Goal: Communication & Community: Answer question/provide support

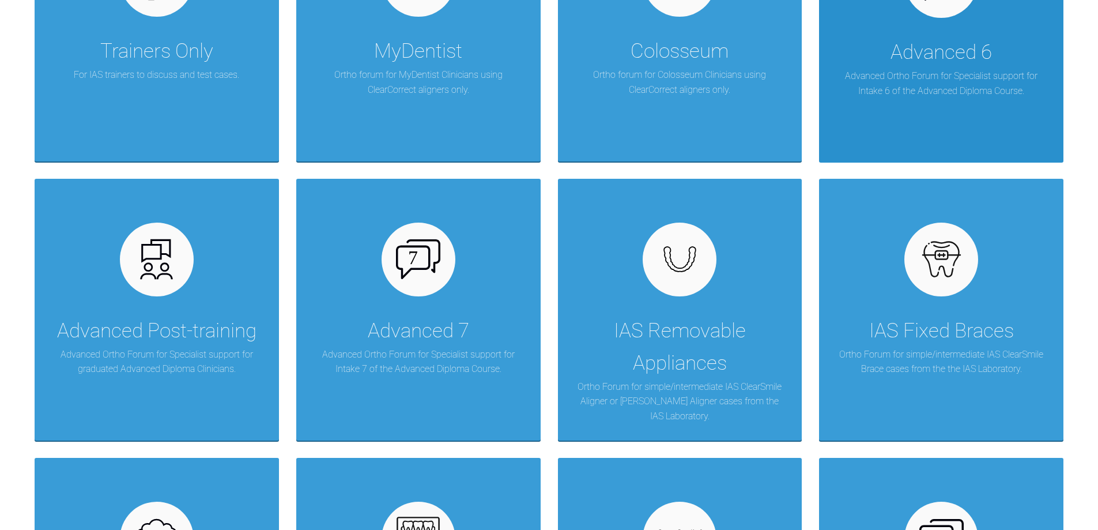
scroll to position [404, 0]
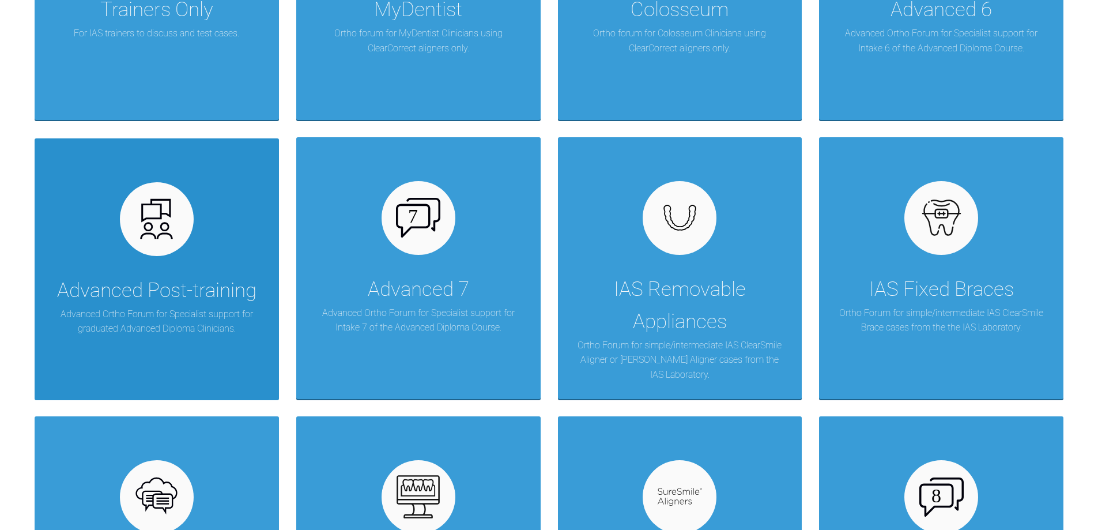
click at [132, 266] on div "Advanced Post-training Advanced Ortho Forum for Specialist support for graduate…" at bounding box center [157, 269] width 244 height 262
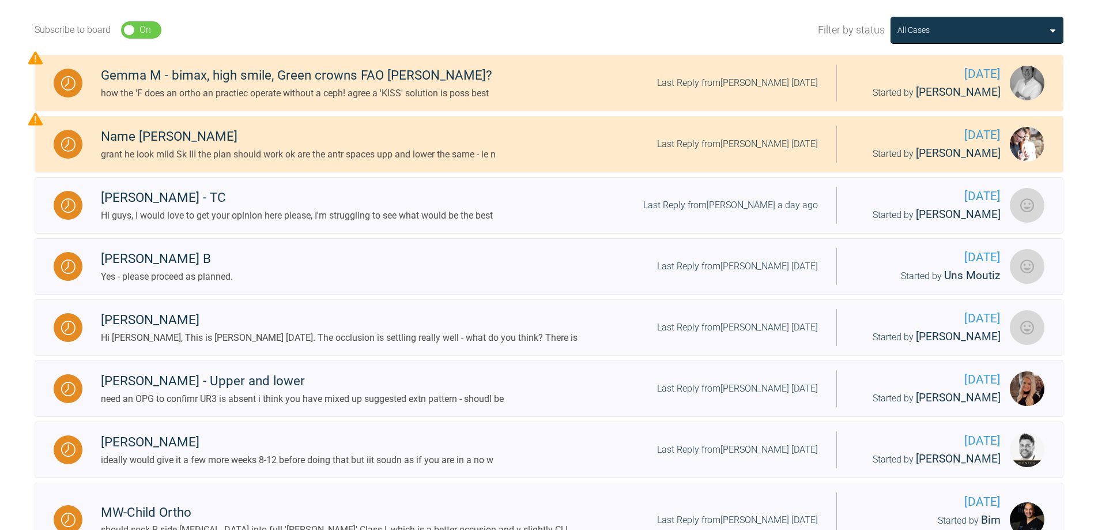
scroll to position [115, 0]
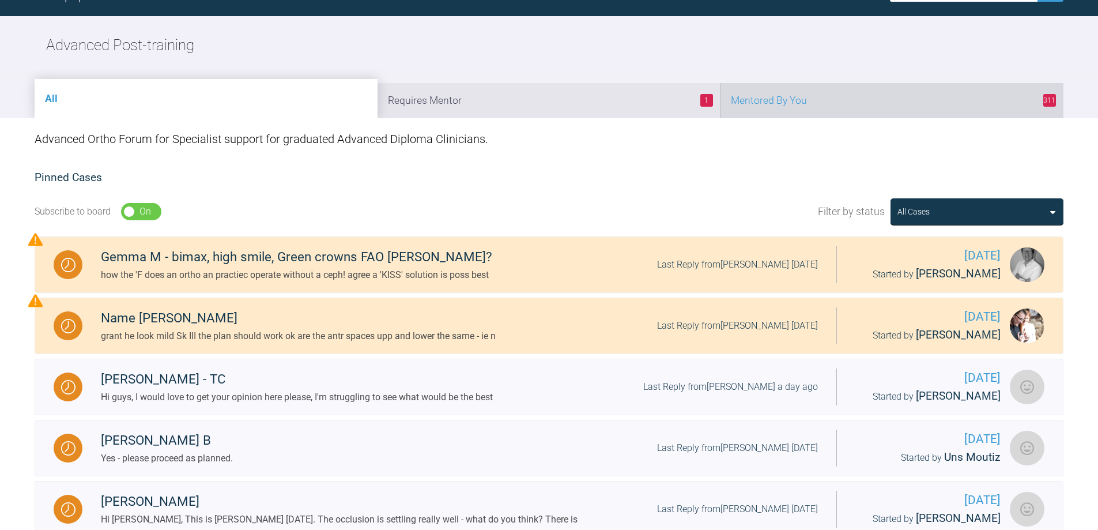
click at [863, 100] on li "311 Mentored By You" at bounding box center [892, 100] width 343 height 35
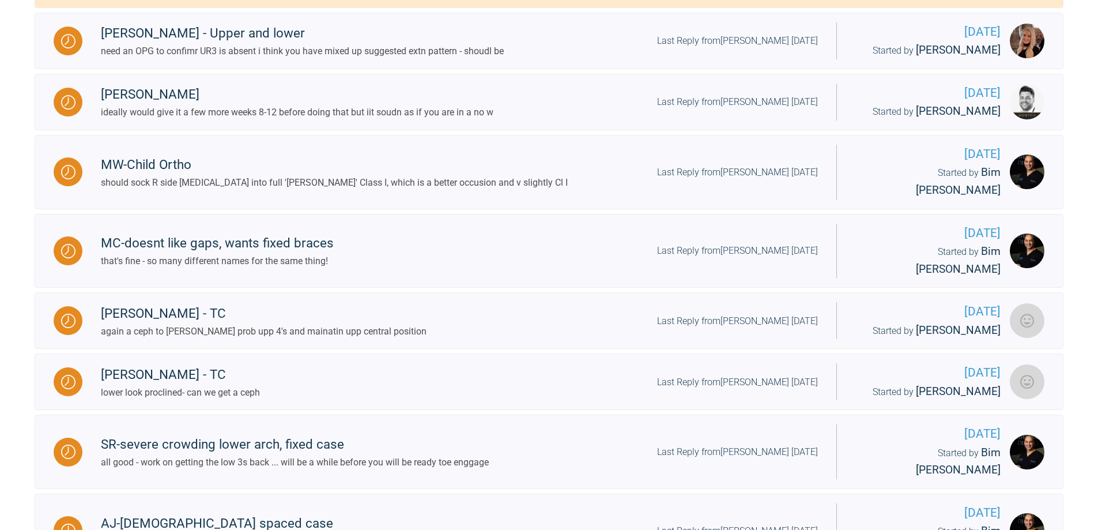
scroll to position [58, 0]
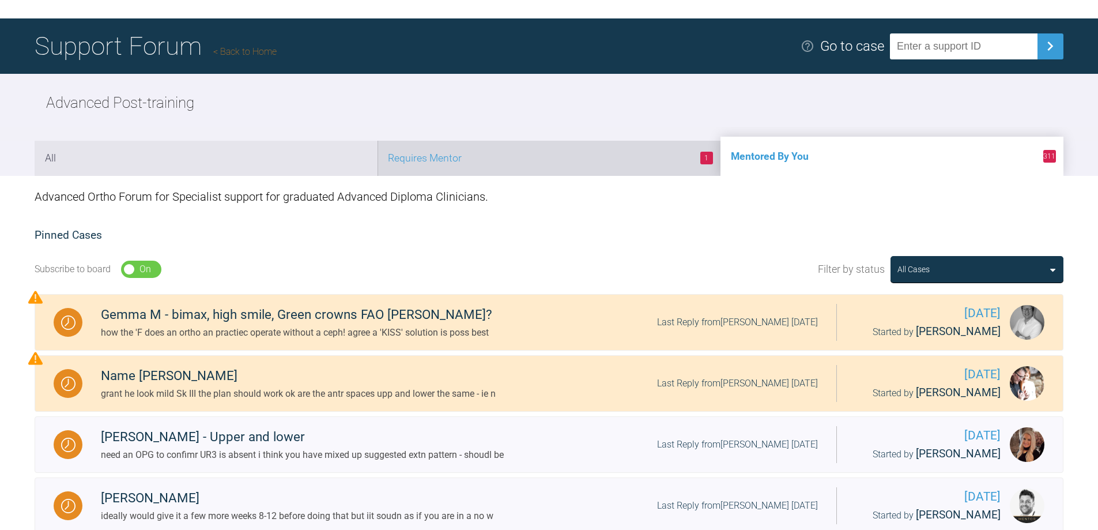
click at [614, 150] on li "1 Requires Mentor" at bounding box center [549, 158] width 343 height 35
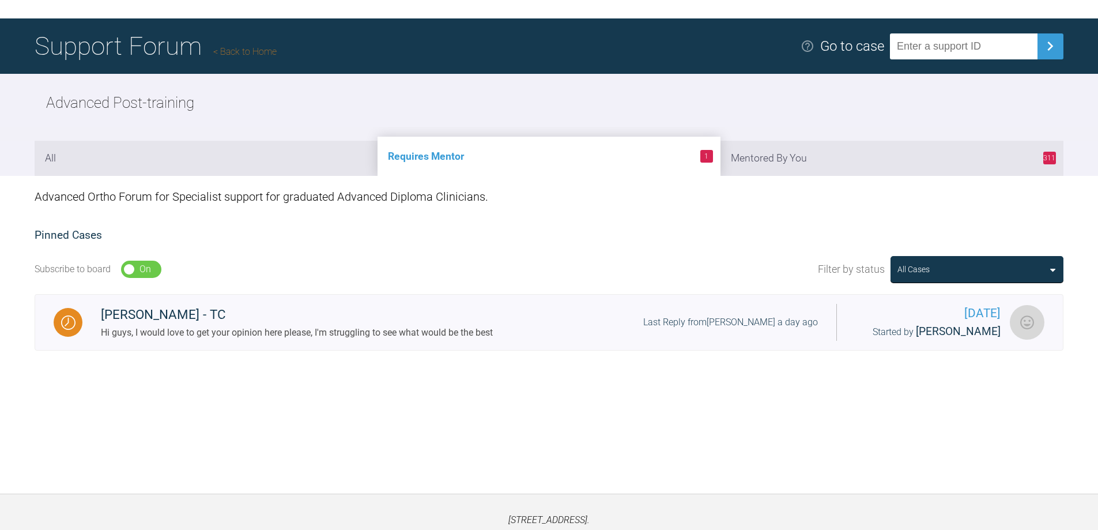
click at [242, 52] on link "Back to Home" at bounding box center [244, 51] width 63 height 11
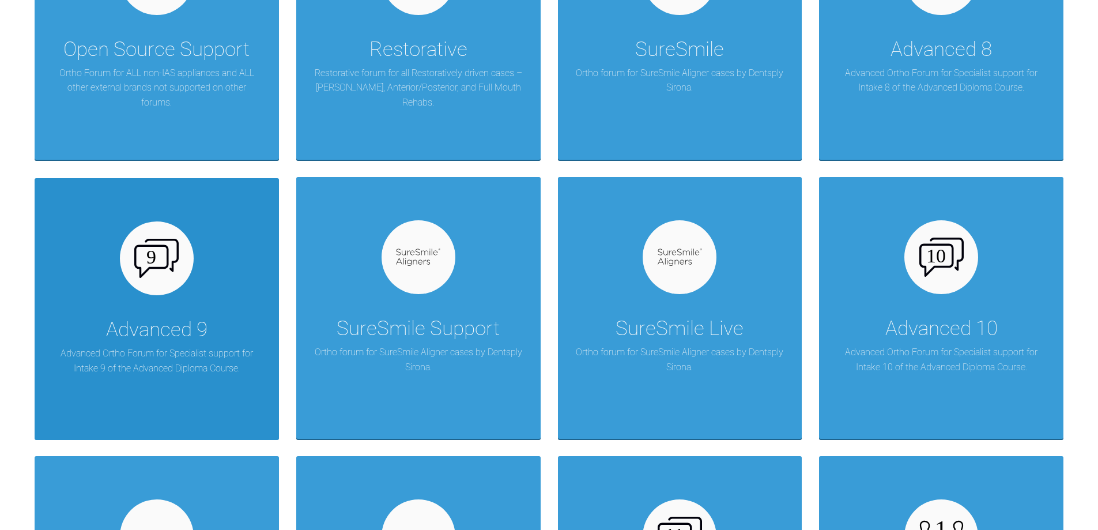
click at [166, 266] on img at bounding box center [156, 258] width 44 height 39
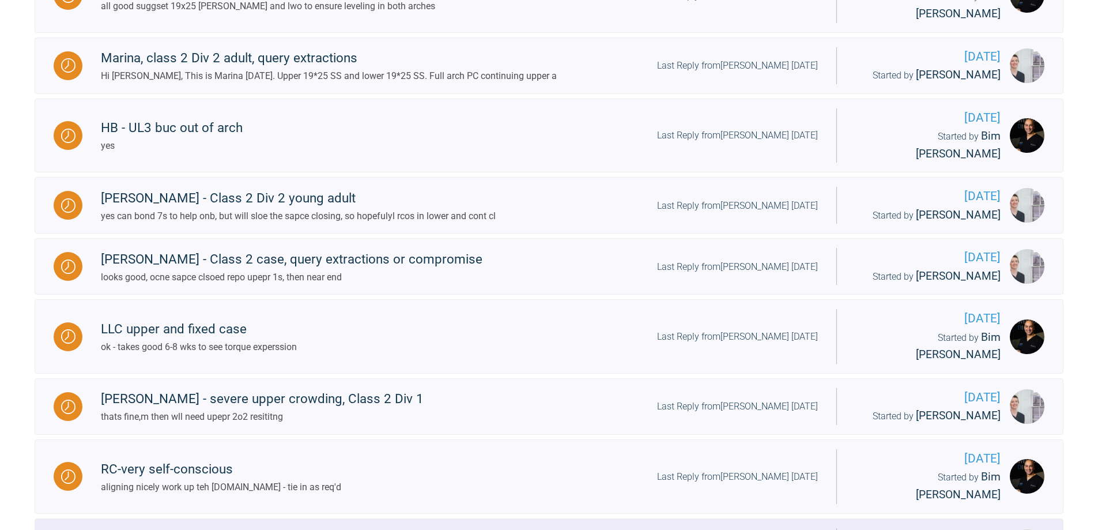
scroll to position [346, 0]
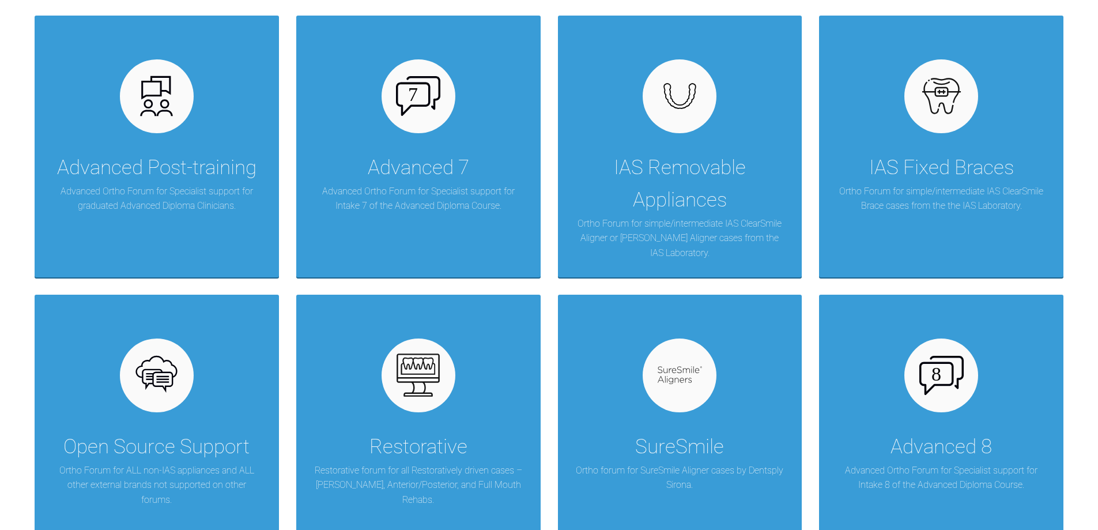
scroll to position [749, 0]
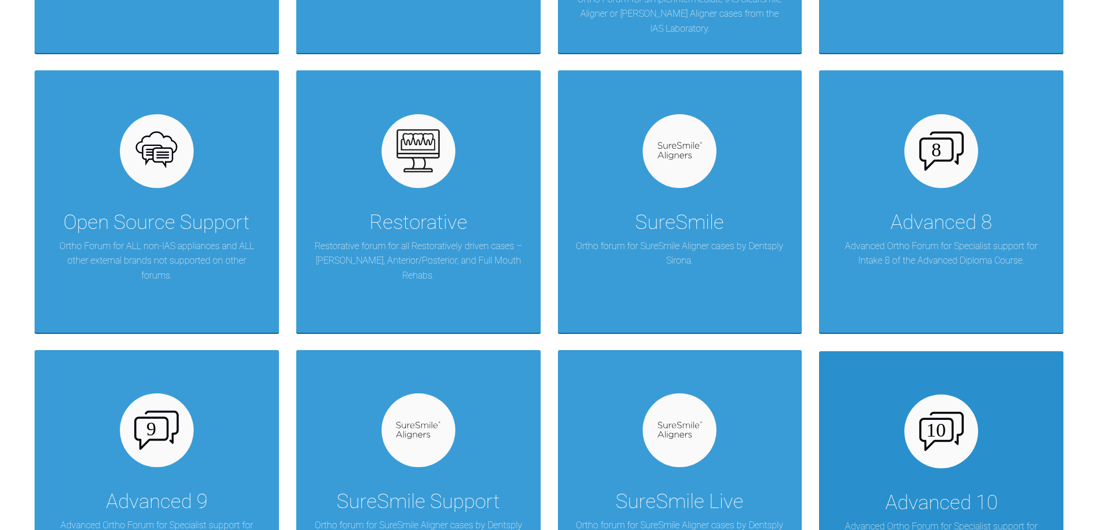
click at [960, 431] on img at bounding box center [941, 431] width 44 height 39
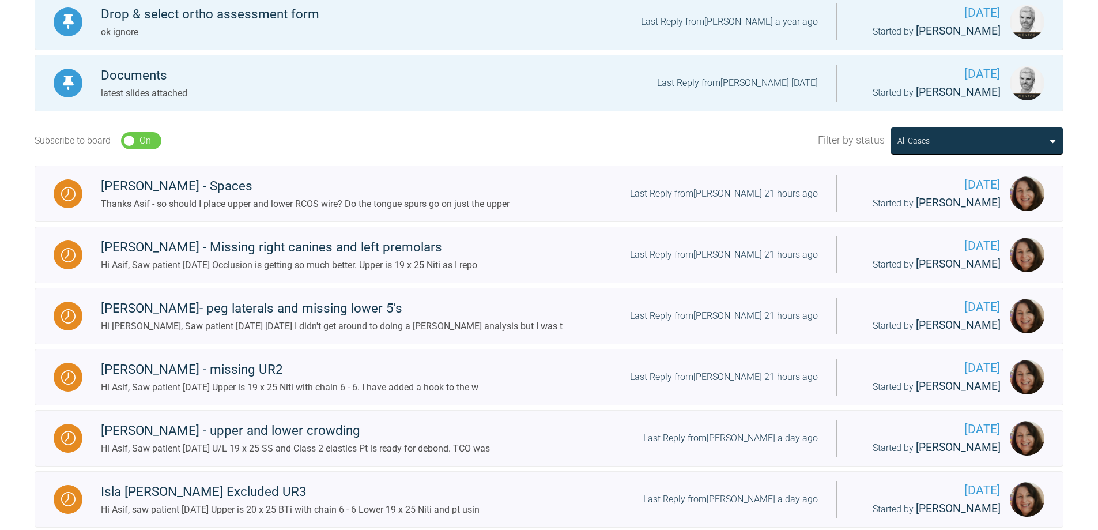
scroll to position [231, 0]
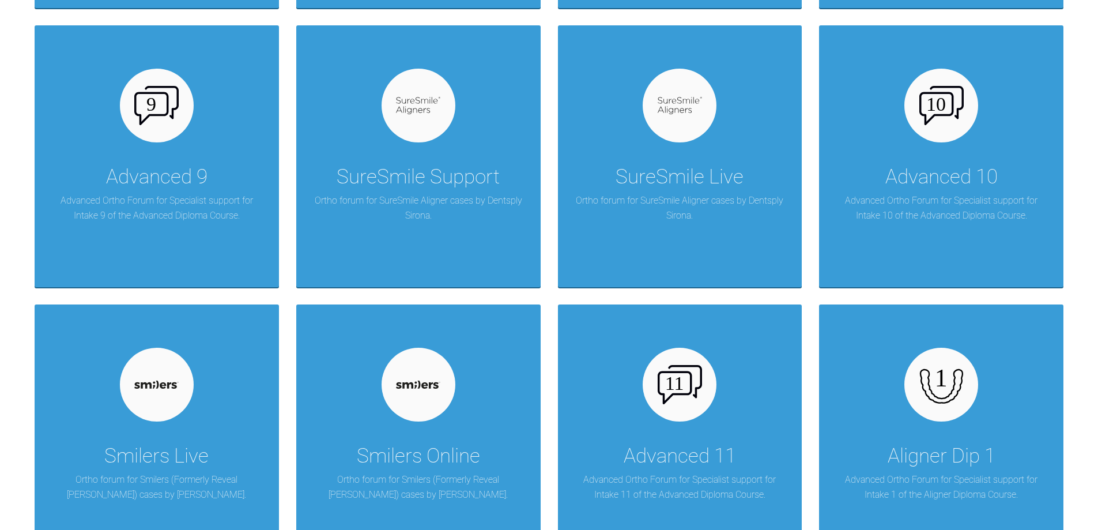
scroll to position [1268, 0]
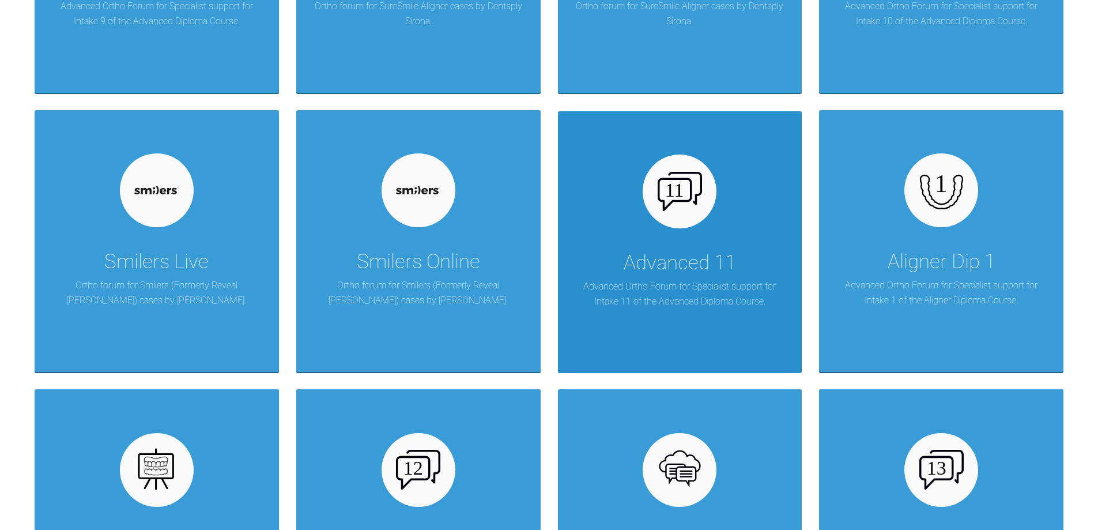
click at [605, 218] on div "Advanced 11 Advanced Ortho Forum for Specialist support for Intake 11 of the Ad…" at bounding box center [680, 242] width 244 height 262
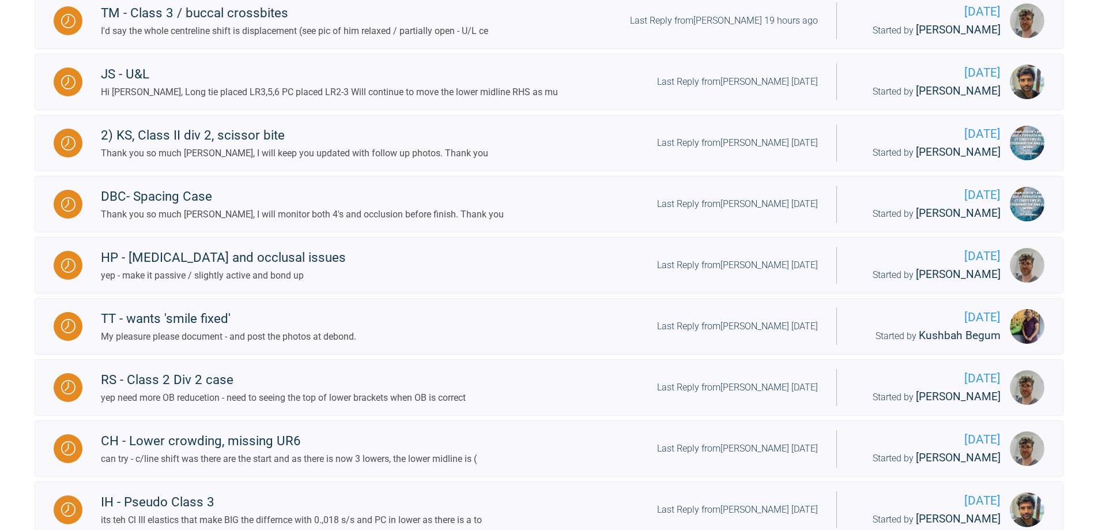
scroll to position [373, 0]
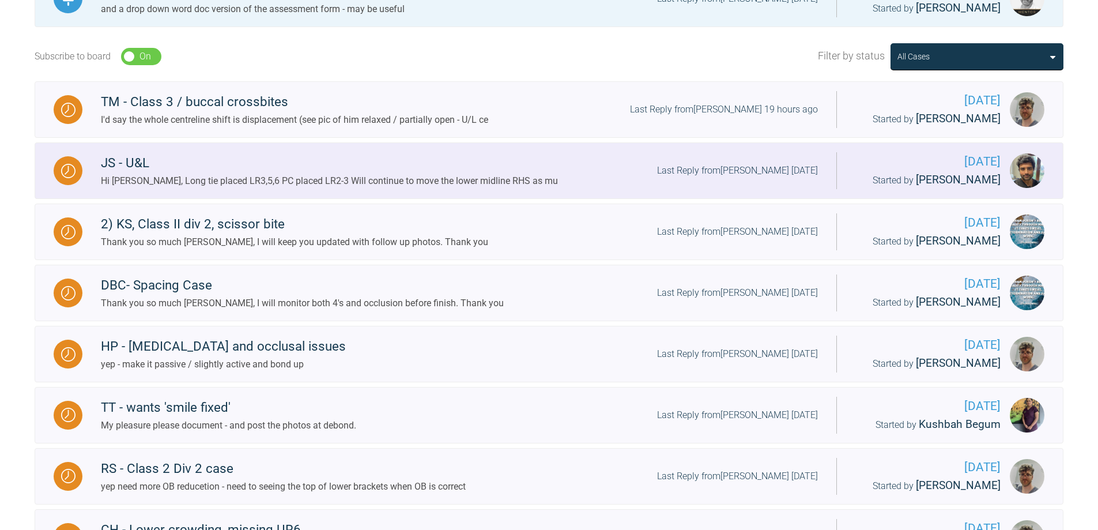
click at [719, 170] on div "Last Reply from [PERSON_NAME] [DATE]" at bounding box center [737, 170] width 161 height 15
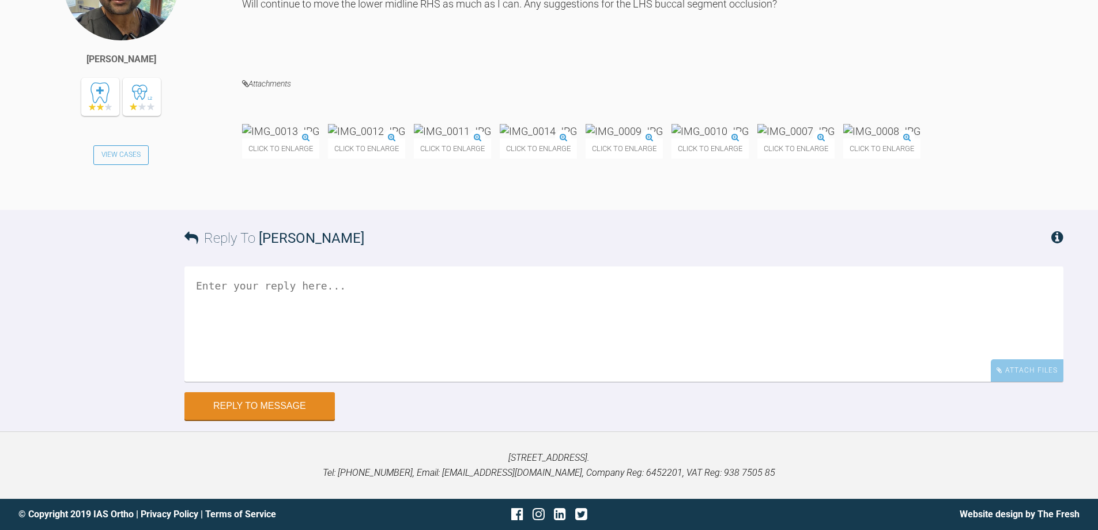
scroll to position [19664, 0]
click at [577, 124] on img at bounding box center [538, 131] width 77 height 14
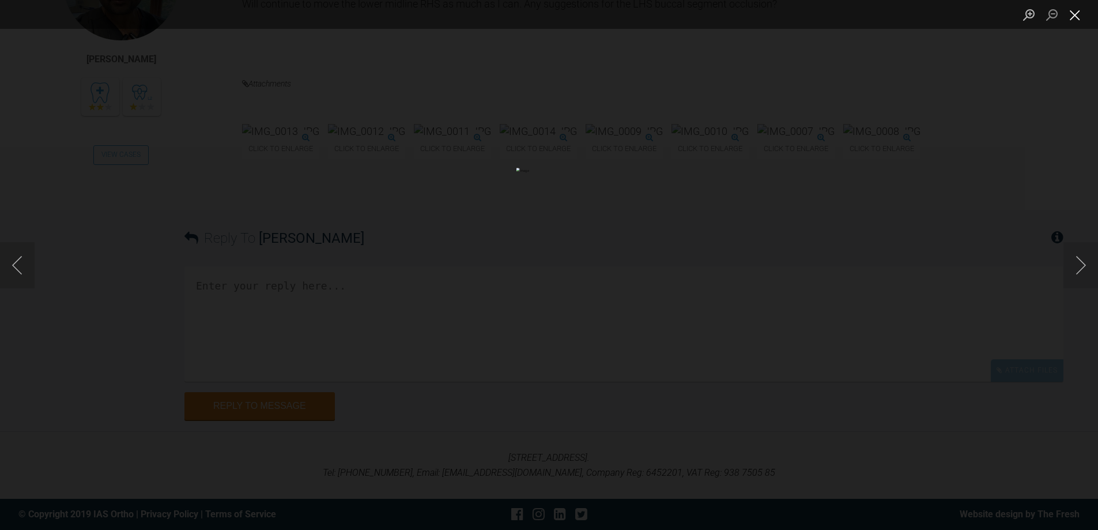
click at [1081, 16] on button "Close lightbox" at bounding box center [1075, 15] width 23 height 20
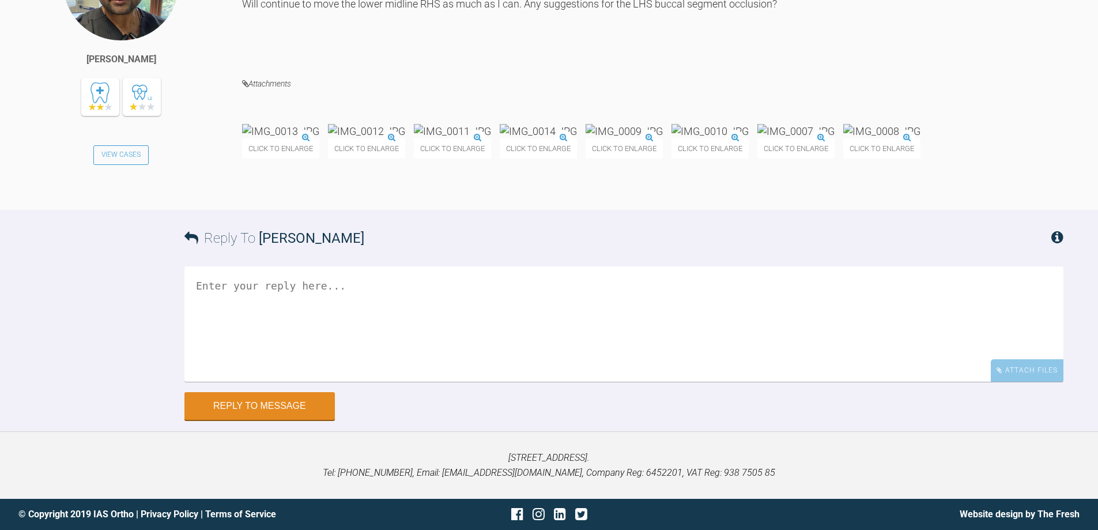
click at [749, 124] on img at bounding box center [710, 131] width 77 height 14
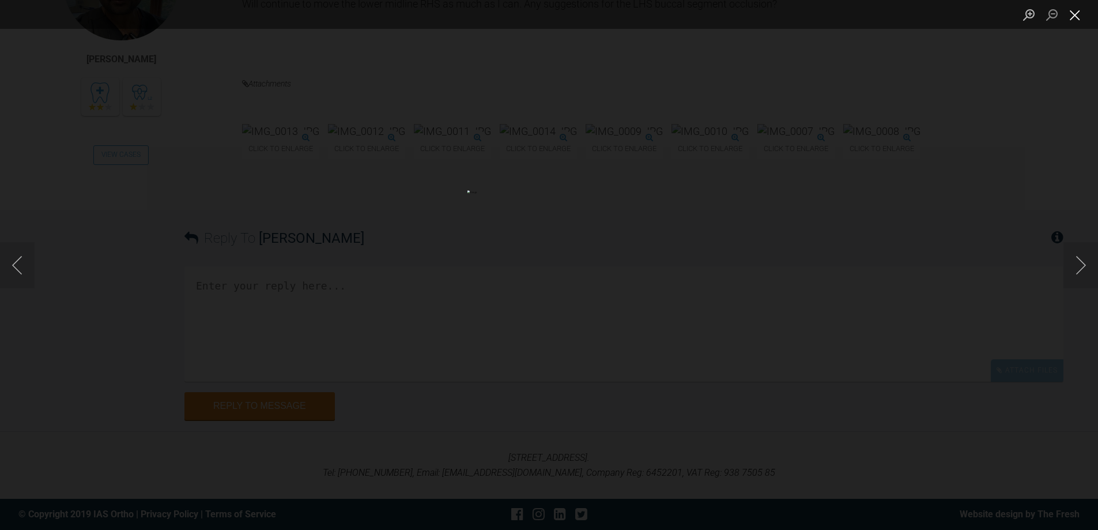
click at [1079, 12] on button "Close lightbox" at bounding box center [1075, 15] width 23 height 20
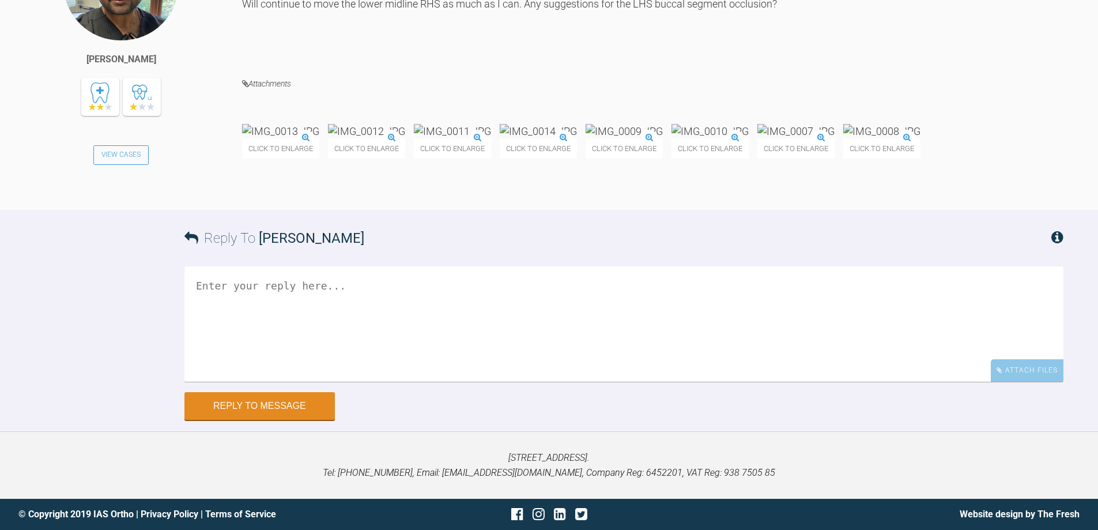
scroll to position [19745, 0]
click at [457, 309] on textarea at bounding box center [623, 323] width 879 height 115
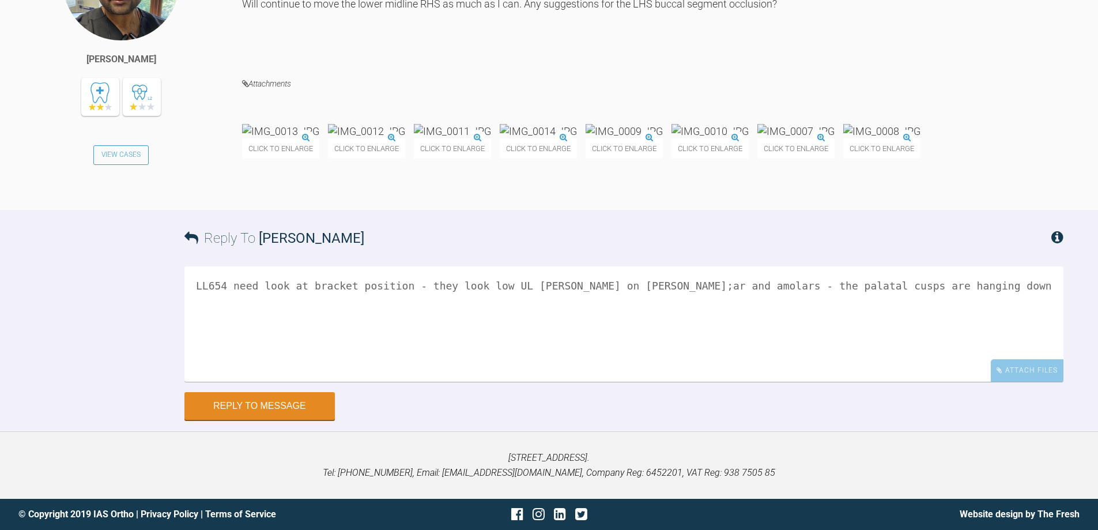
click at [511, 284] on textarea "LL654 need look at bracket position - they look low UL [PERSON_NAME] on [PERSON…" at bounding box center [623, 323] width 879 height 115
click at [493, 284] on textarea "LL654 need look at bracket position - they look low UL [PERSON_NAME] on [PERSON…" at bounding box center [623, 323] width 879 height 115
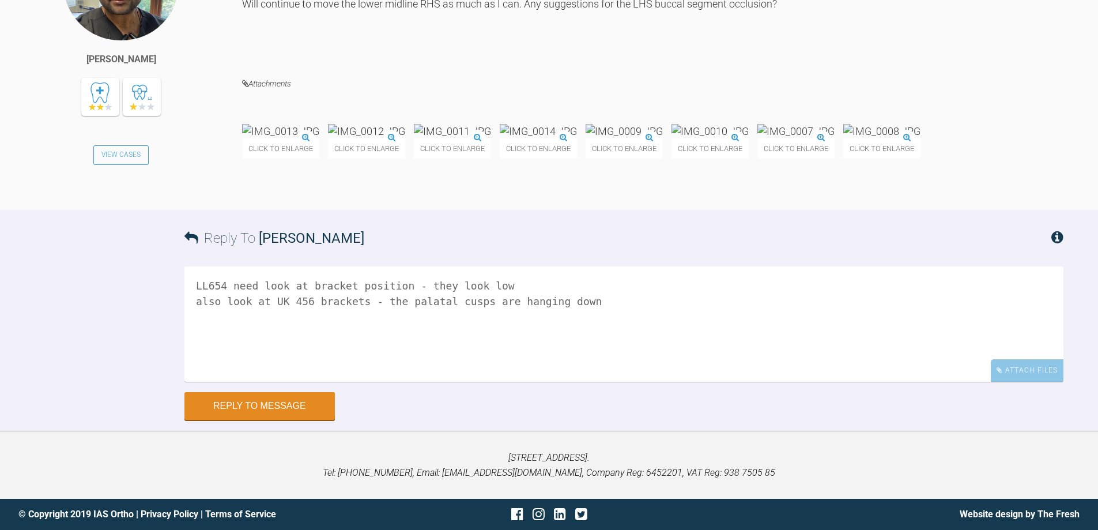
click at [493, 284] on textarea "LL654 need look at bracket position - they look low also look at UK 456 bracket…" at bounding box center [623, 323] width 879 height 115
click at [482, 382] on textarea "LL654 need look at bracket position - they look low also look at UK 456 bracket…" at bounding box center [623, 323] width 879 height 115
click at [559, 382] on textarea "LL654 need look at bracket position - they look too incisal , alos o LR also lo…" at bounding box center [623, 323] width 879 height 115
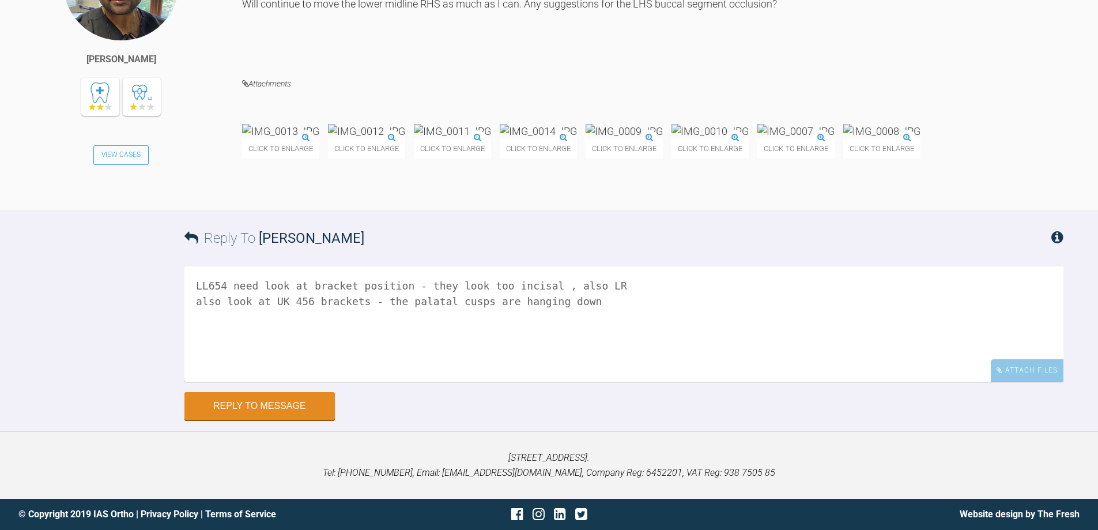
click at [629, 382] on textarea "LL654 need look at bracket position - they look too incisal , also LR also look…" at bounding box center [623, 323] width 879 height 115
click at [651, 372] on textarea "LL654 need look at bracket position - they look too incisal , also LR467 also l…" at bounding box center [623, 323] width 879 height 115
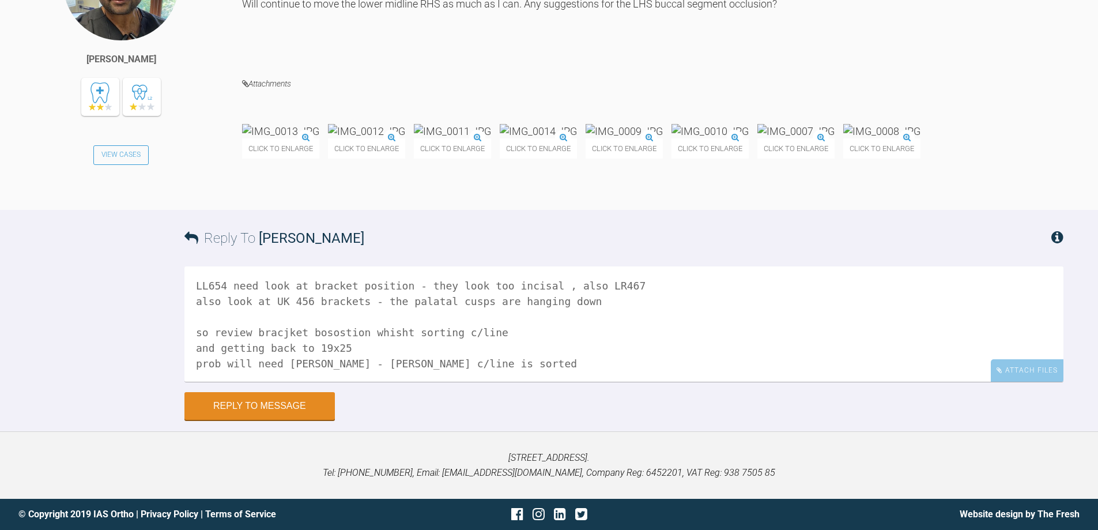
click at [210, 382] on textarea "LL654 need look at bracket position - they look too incisal , also LR467 also l…" at bounding box center [623, 323] width 879 height 115
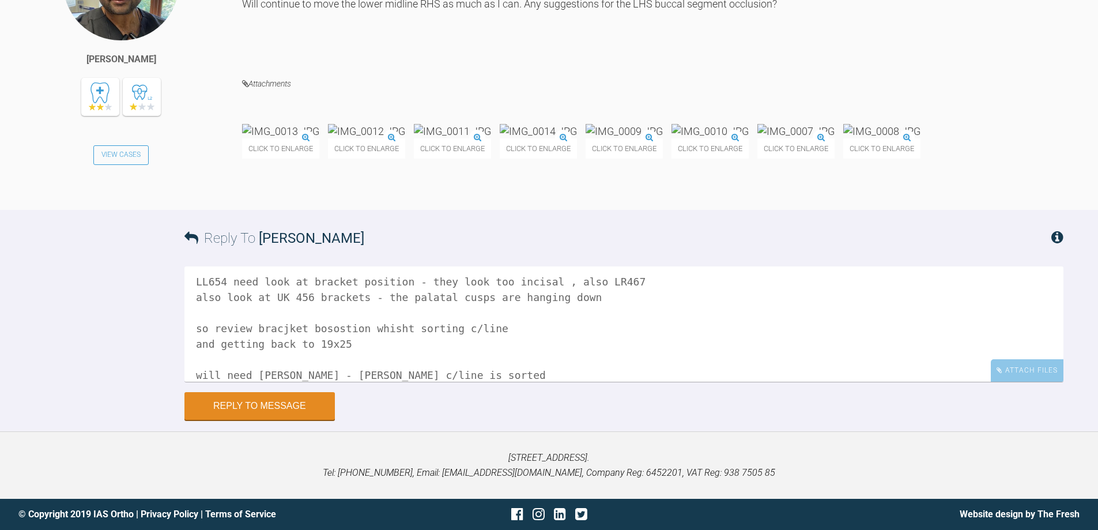
scroll to position [0, 0]
type textarea "LL654 need look at bracket position - they look too incisal , also LR467 also l…"
click at [225, 421] on button "Reply to Message" at bounding box center [259, 407] width 150 height 28
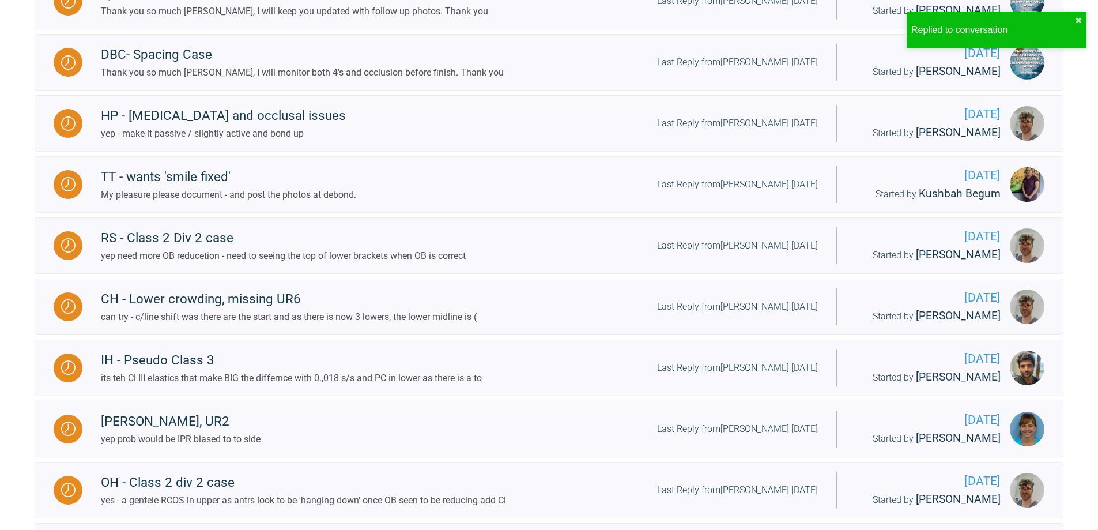
scroll to position [315, 0]
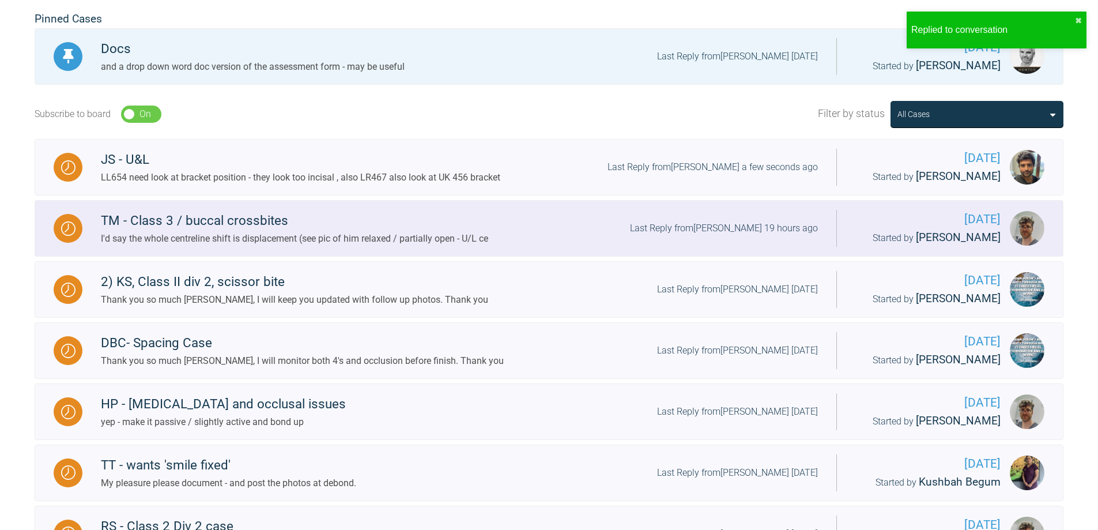
click at [711, 230] on div "Last Reply from [PERSON_NAME] 19 hours ago" at bounding box center [724, 228] width 188 height 15
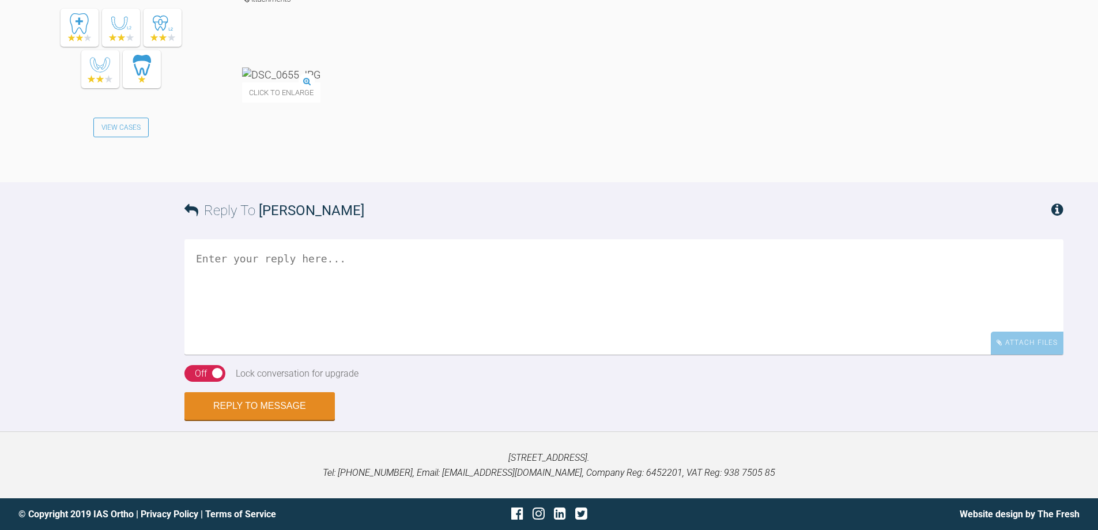
scroll to position [3198, 0]
click at [590, 355] on textarea at bounding box center [623, 296] width 879 height 115
click at [344, 350] on textarea "i need to know the distandna ddirection of displcamen in mm - not odd images an…" at bounding box center [623, 296] width 879 height 115
click at [195, 352] on textarea "i need to know the distand and direction of displcamen in mm - not odd images a…" at bounding box center [623, 296] width 879 height 115
click at [490, 350] on textarea "need to know the distand and direction of displcamen in mm - not odd images and…" at bounding box center [623, 296] width 879 height 115
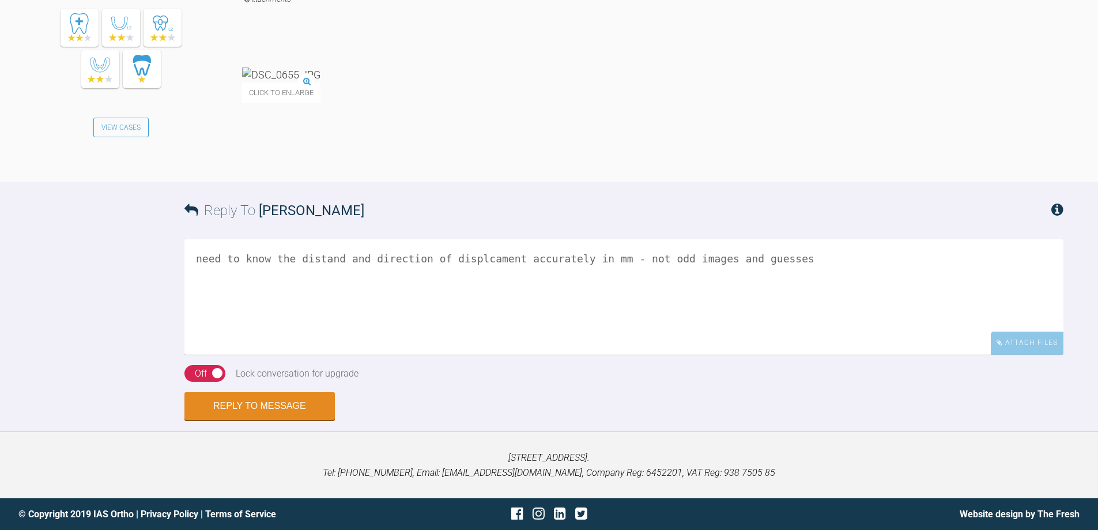
click at [761, 348] on textarea "need to know the distand and direction of displcament accurately in mm - not od…" at bounding box center [623, 296] width 879 height 115
click at [324, 259] on textarea "need to know the distand and direction of displcament accurately in mm - not od…" at bounding box center [623, 296] width 879 height 115
click at [782, 267] on textarea "need to know the distance and direction of displcament accurately in mm - not o…" at bounding box center [623, 296] width 879 height 115
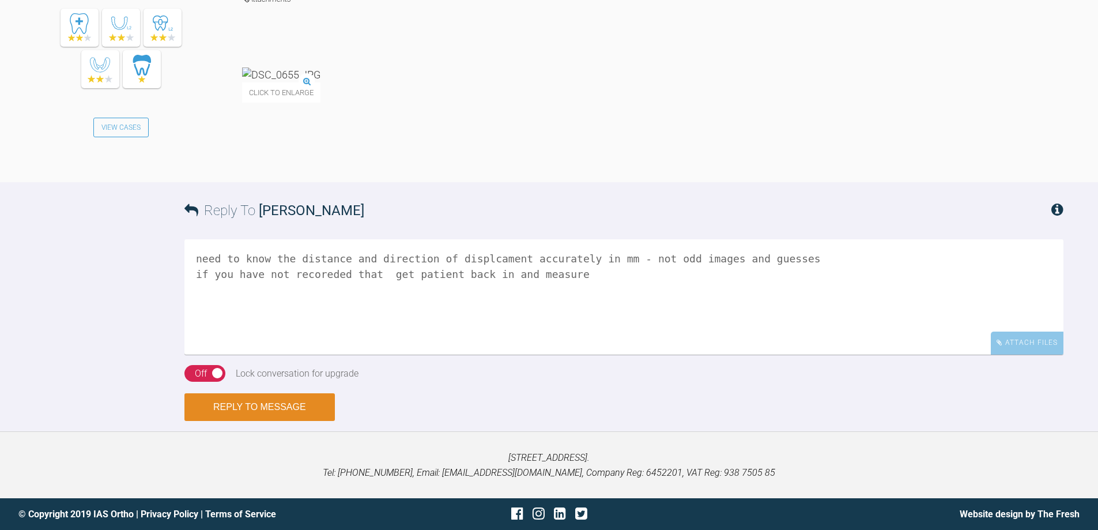
type textarea "need to know the distance and direction of displcament accurately in mm - not o…"
click at [302, 399] on button "Reply to Message" at bounding box center [259, 407] width 150 height 28
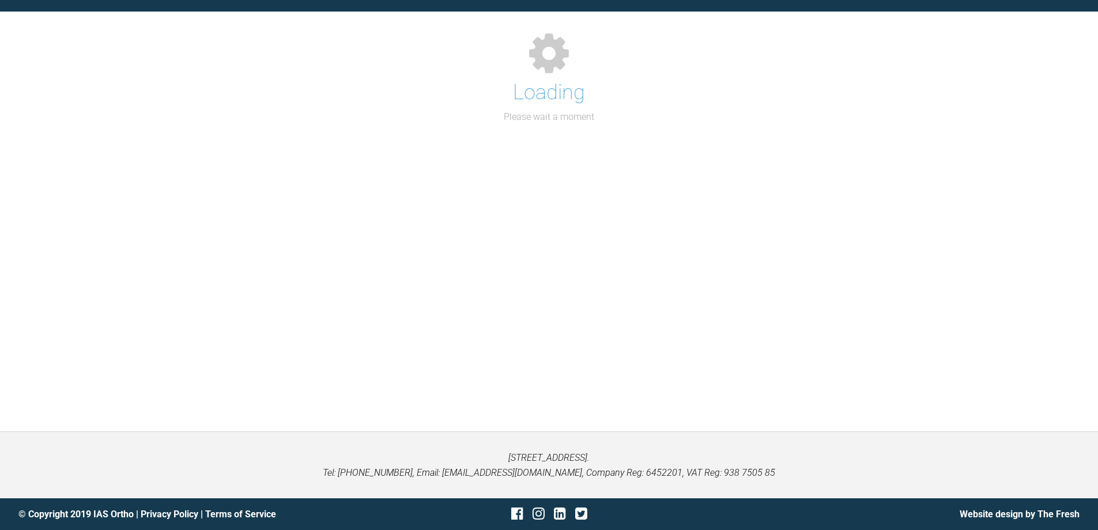
scroll to position [1238, 0]
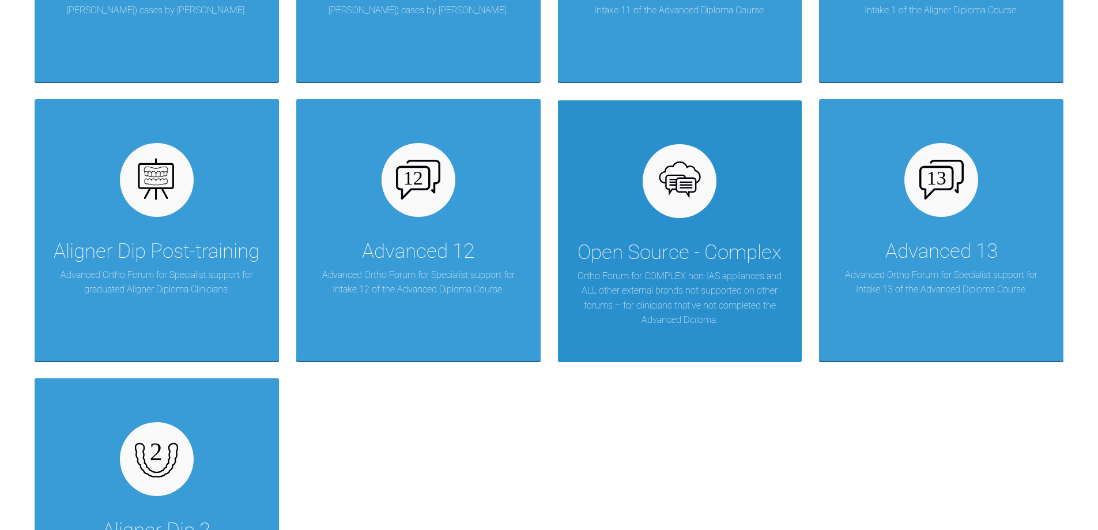
scroll to position [1548, 0]
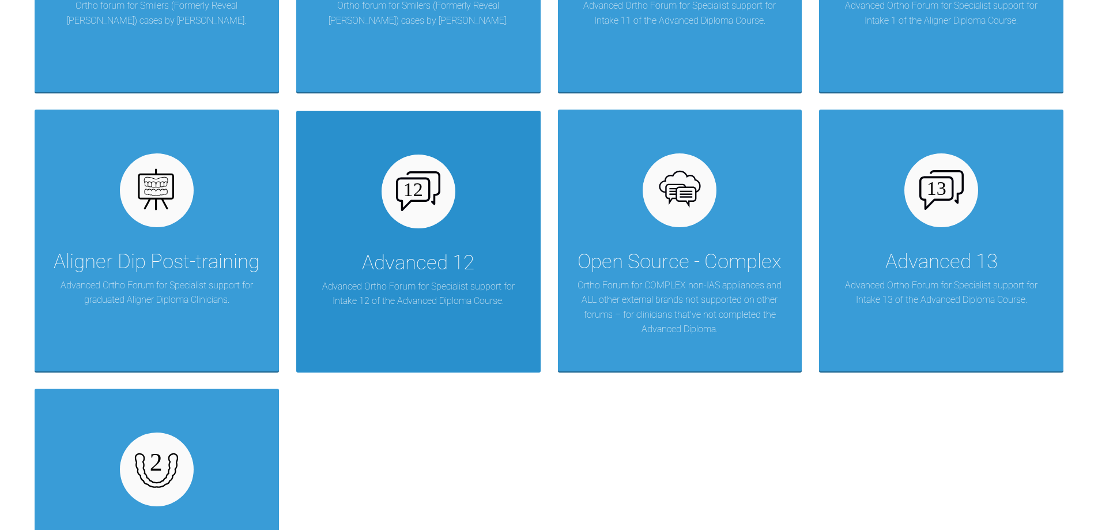
click at [459, 191] on div "Advanced 12 Advanced Ortho Forum for Specialist support for Intake 12 of the Ad…" at bounding box center [418, 242] width 244 height 262
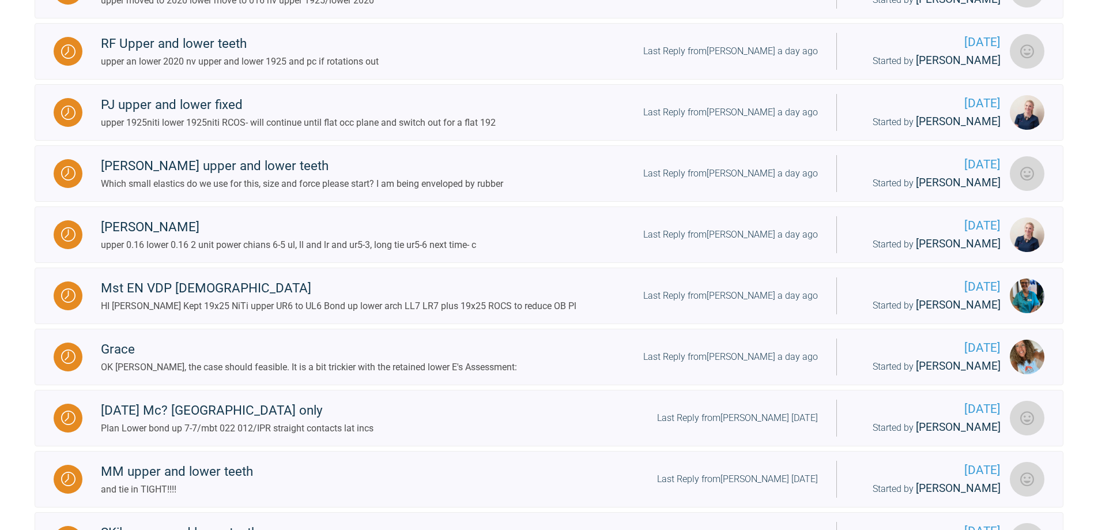
scroll to position [927, 0]
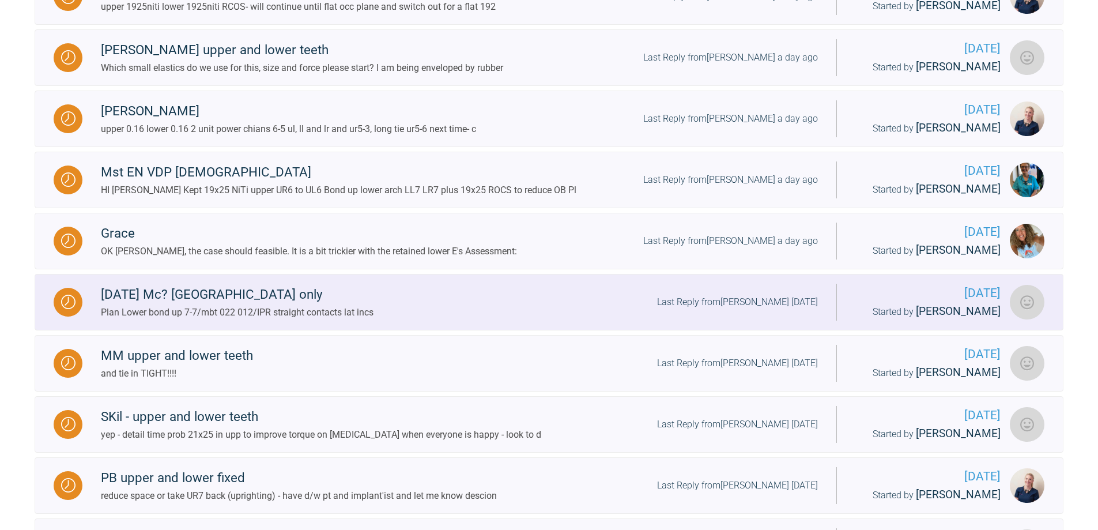
click at [778, 310] on div "Last Reply from [PERSON_NAME] [DATE]" at bounding box center [737, 302] width 161 height 15
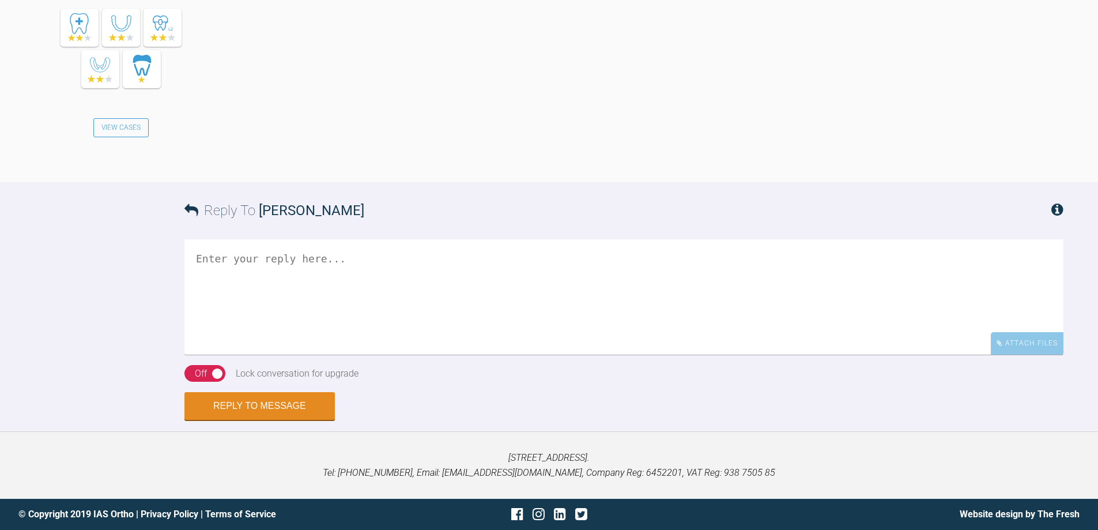
scroll to position [3175, 0]
click at [496, 355] on textarea at bounding box center [623, 296] width 879 height 115
click at [249, 355] on textarea "and also surfaces that are not in contact" at bounding box center [623, 296] width 879 height 115
click at [508, 267] on textarea "and also IPR/PPR surfaces that are not in contact" at bounding box center [623, 296] width 879 height 115
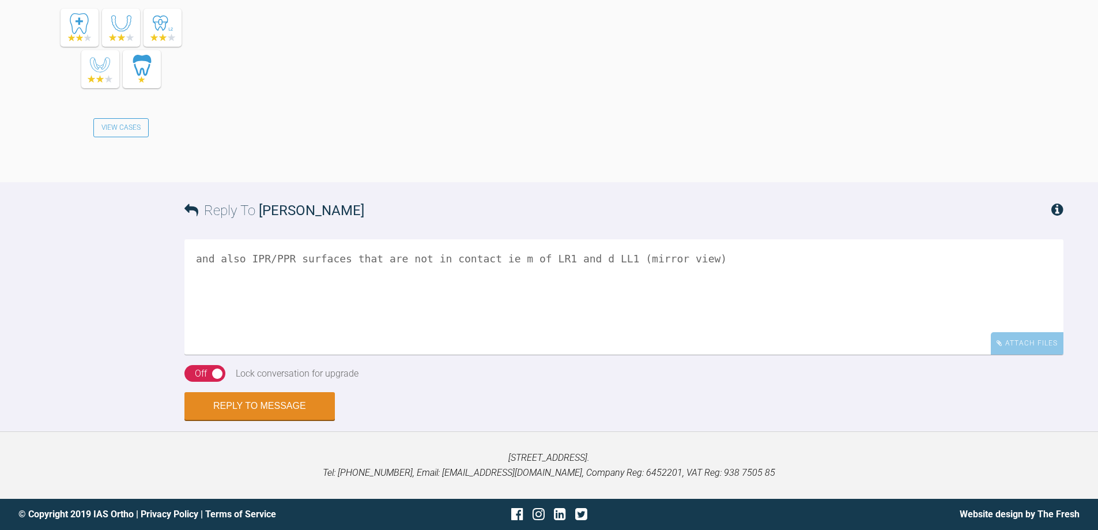
type textarea "and also IPR/PPR surfaces that are not in contact ie m of LR1 and d LL1 (mirror…"
click at [199, 374] on div "Off" at bounding box center [201, 373] width 12 height 15
click at [256, 406] on button "Reply to Message" at bounding box center [259, 407] width 150 height 28
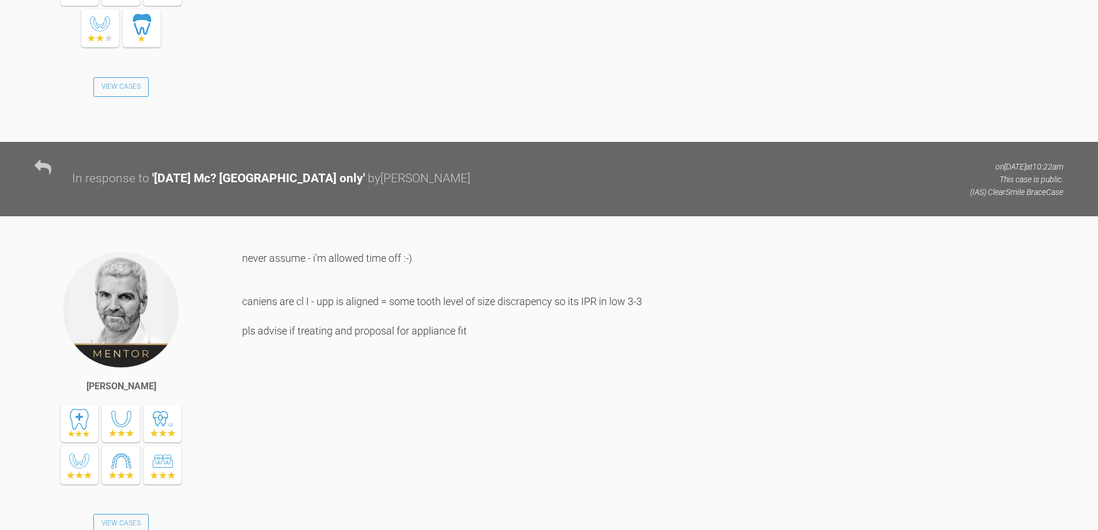
scroll to position [1833, 0]
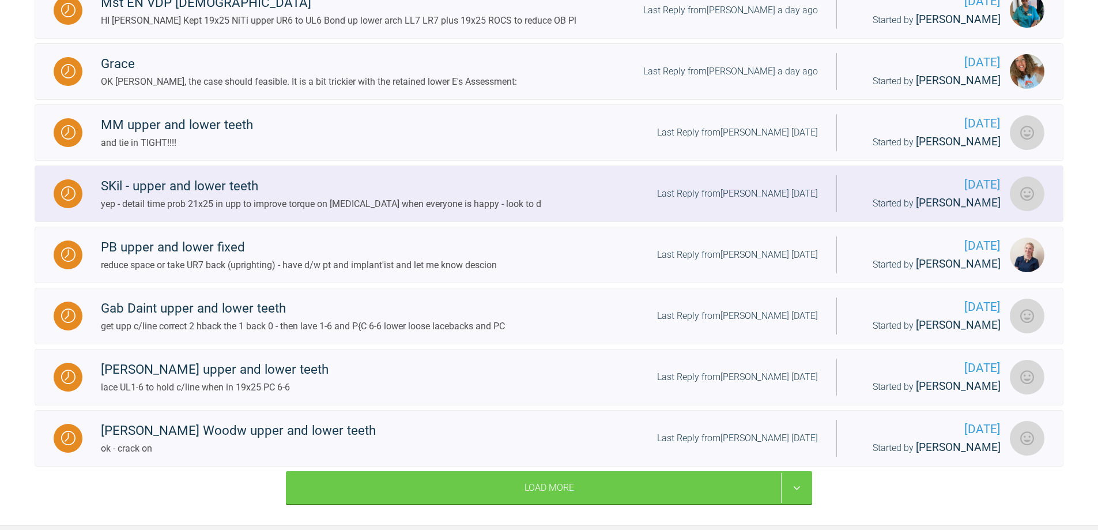
scroll to position [985, 0]
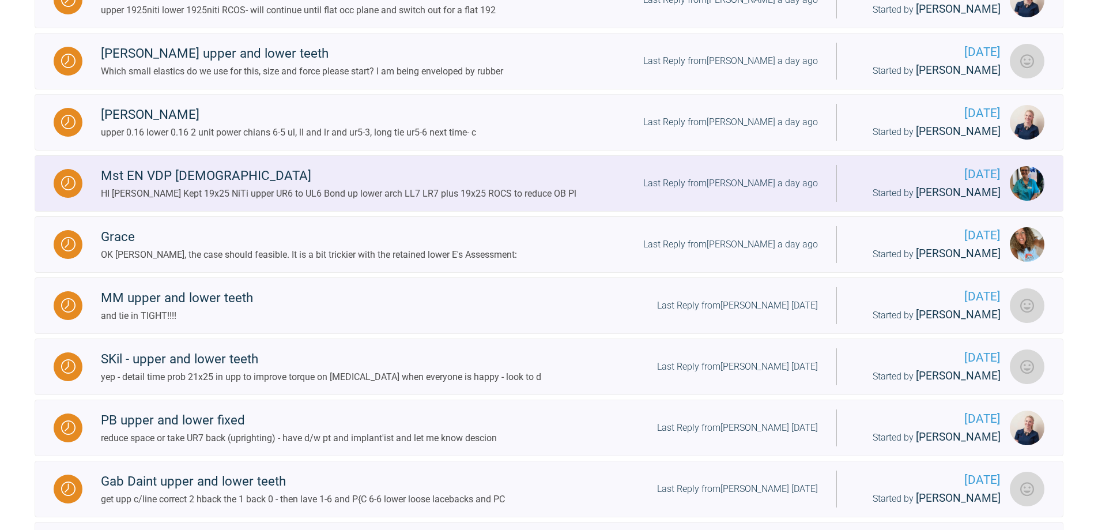
click at [691, 182] on div "Last Reply from [PERSON_NAME] a day ago" at bounding box center [730, 183] width 175 height 15
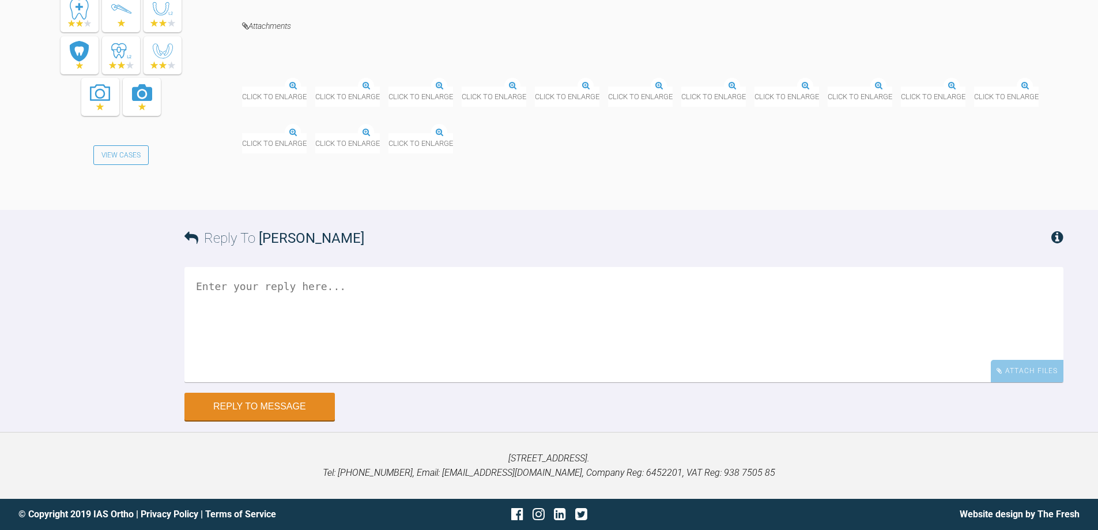
scroll to position [14842, 0]
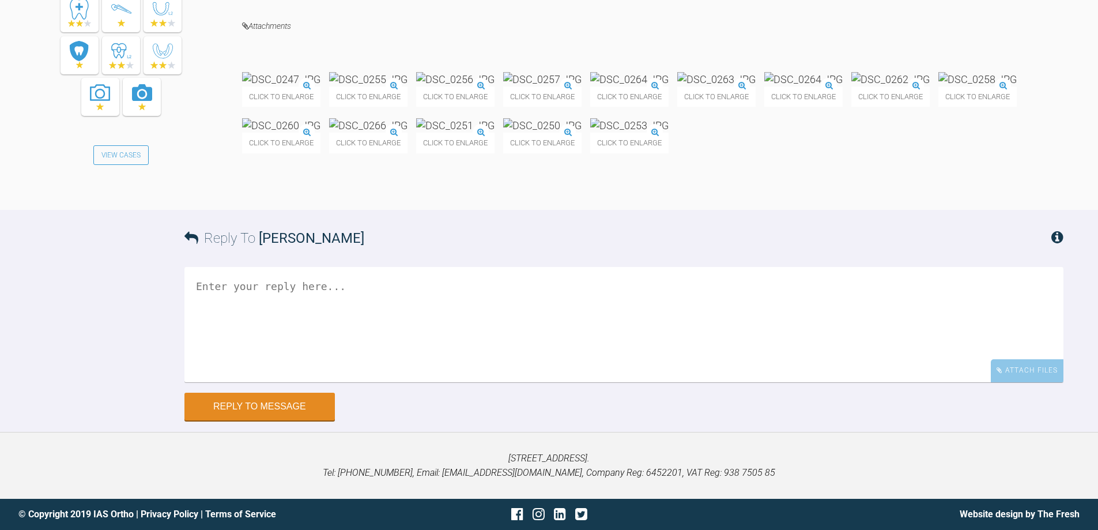
click at [337, 382] on textarea at bounding box center [623, 324] width 879 height 115
click at [250, 344] on textarea "6-8 wks beor OB will see change" at bounding box center [623, 324] width 879 height 115
click at [195, 340] on textarea "6-8 wks before you will see any OB change" at bounding box center [623, 324] width 879 height 115
click at [511, 340] on textarea "RCOS is fine will be 6-8 wks before you will see any OB change" at bounding box center [623, 324] width 879 height 115
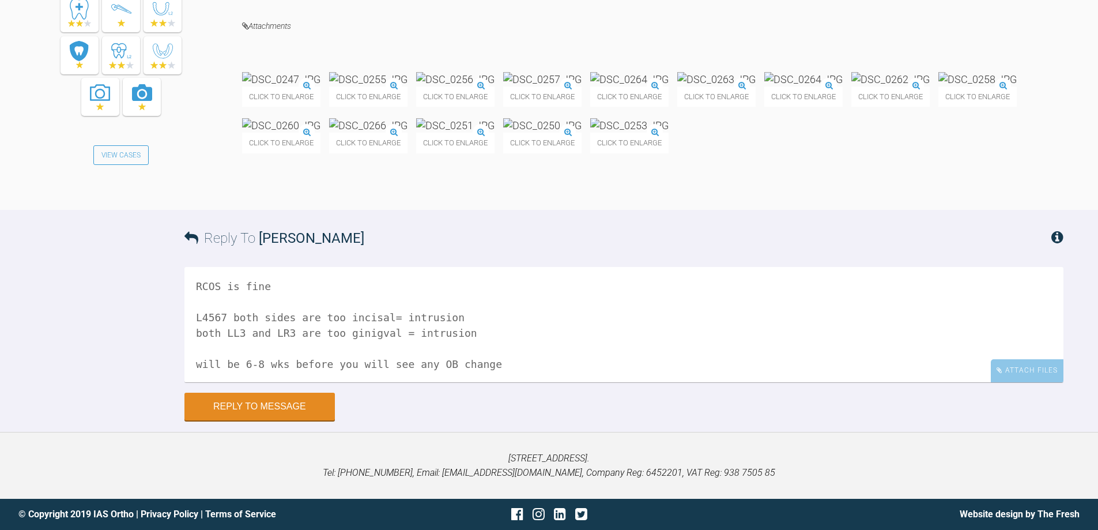
click at [460, 382] on textarea "RCOS is fine L4567 both sides are too incisal= intrusion both LL3 and LR3 are t…" at bounding box center [623, 324] width 879 height 115
drag, startPoint x: 495, startPoint y: 411, endPoint x: 186, endPoint y: 410, distance: 308.4
click at [186, 382] on textarea "RCOS is fine L4567 both sides are too incisal= intrusion both LL3 and LR3 are t…" at bounding box center [623, 324] width 879 height 115
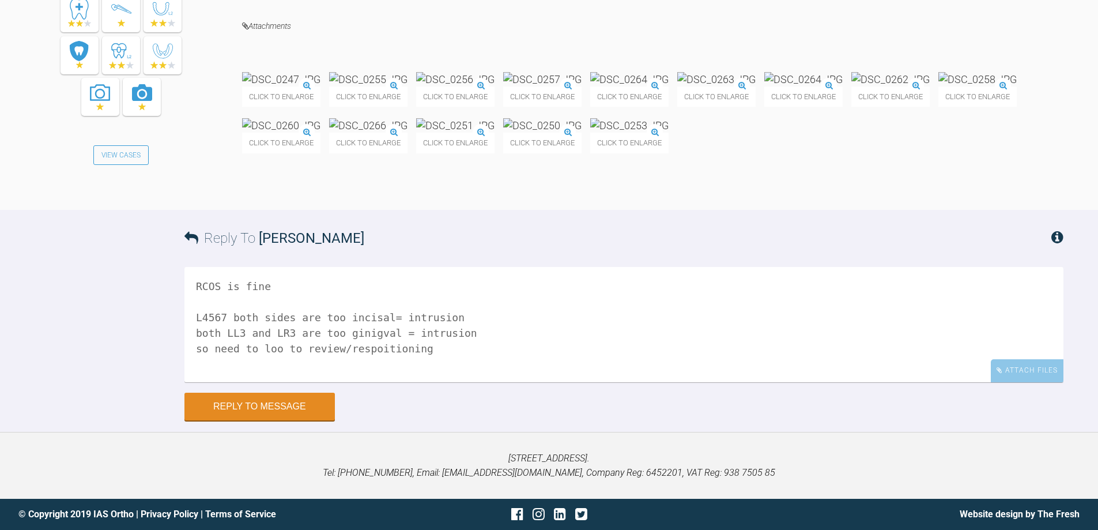
click at [311, 266] on div "Reply To Åsa [PERSON_NAME]" at bounding box center [623, 238] width 879 height 56
click at [272, 327] on textarea "RCOS is fine L4567 both sides are too incisal= intrusion both LL3 and LR3 are t…" at bounding box center [623, 324] width 879 height 115
paste textarea "will be 6-8 wks before you will see any OB change"
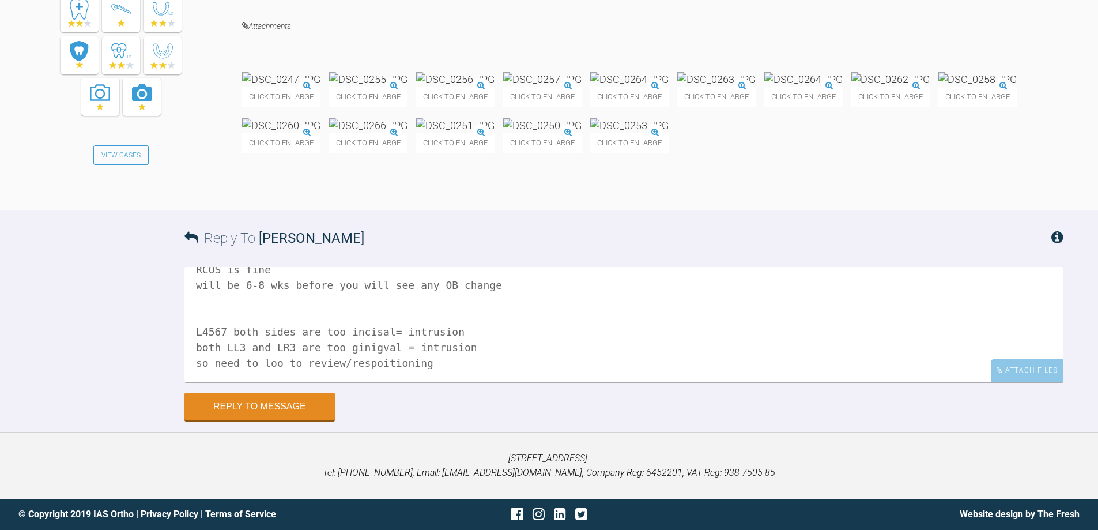
scroll to position [44, 0]
paste textarea "will be 6-8 wks before you will see any OB change"
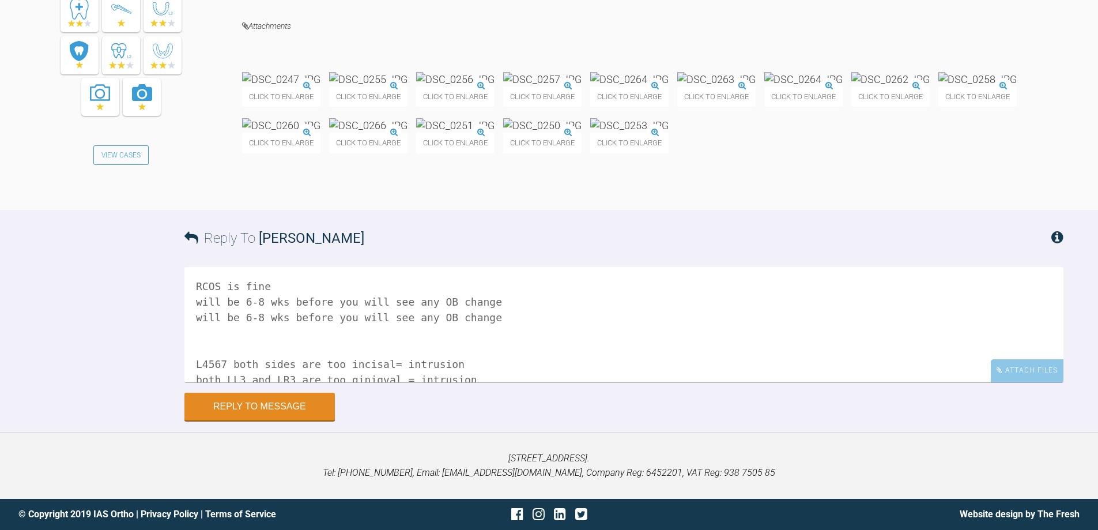
drag, startPoint x: 462, startPoint y: 375, endPoint x: 188, endPoint y: 379, distance: 274.4
click at [188, 379] on textarea "RCOS is fine will be 6-8 wks before you will see any OB change will be 6-8 wks …" at bounding box center [623, 324] width 879 height 115
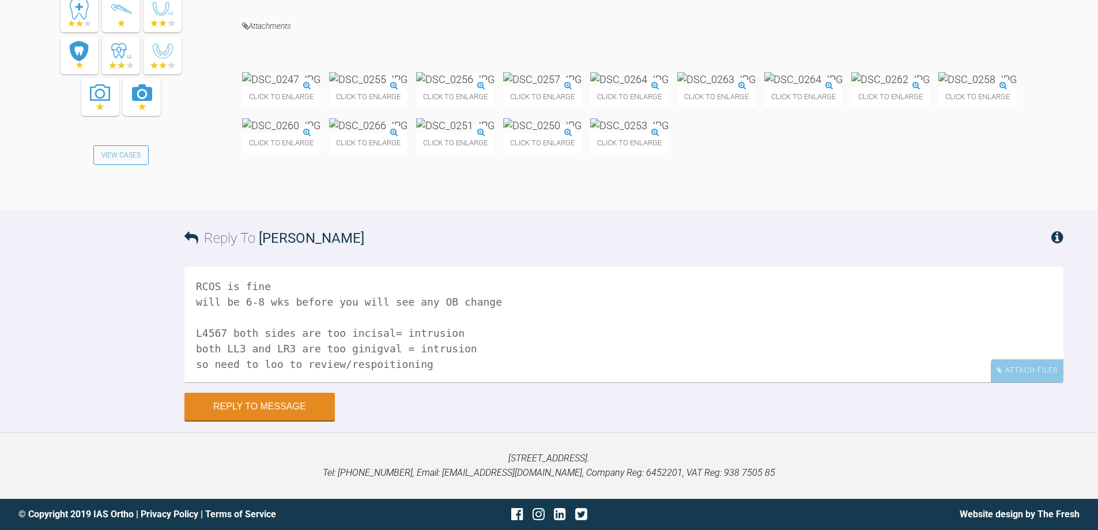
click at [405, 382] on textarea "RCOS is fine will be 6-8 wks before you will see any OB change L4567 both sides…" at bounding box center [623, 324] width 879 height 115
click at [274, 382] on textarea "RCOS is fine will be 6-8 wks before you will see any OB change L4567 both sides…" at bounding box center [623, 324] width 879 height 115
click at [201, 382] on textarea "RCOS is fine will be 6-8 wks before you will see any OB change L4567 both sides…" at bounding box center [623, 324] width 879 height 115
click at [287, 382] on textarea "RCOS is fine will be 6-8 wks before you will see any OB change upp and low 4567…" at bounding box center [623, 324] width 879 height 115
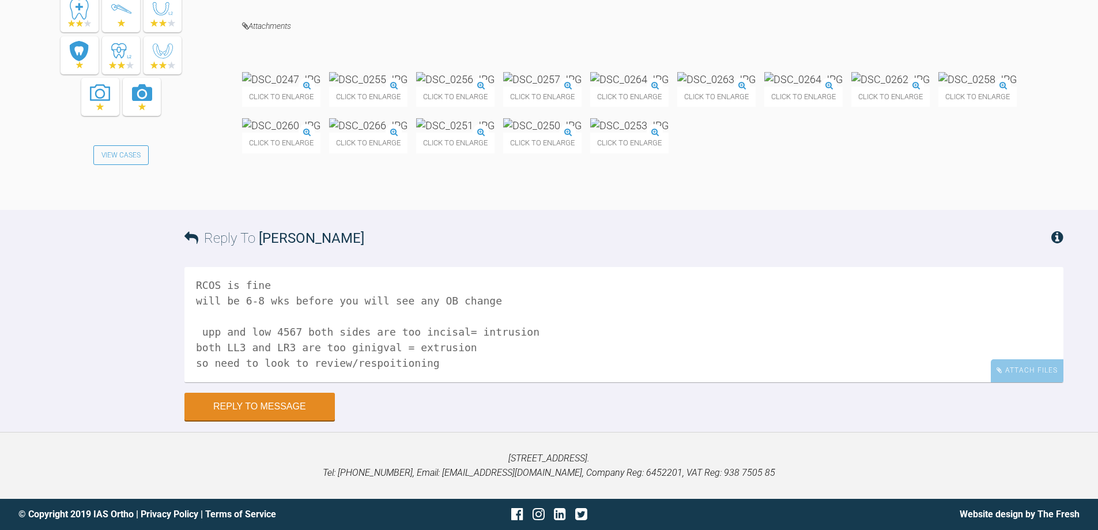
click at [402, 382] on textarea "RCOS is fine will be 6-8 wks before you will see any OB change upp and low 4567…" at bounding box center [623, 324] width 879 height 115
type textarea "RCOS is fine will be 6-8 wks before you will see any OB change upp and low 4567…"
click at [284, 421] on button "Reply to Message" at bounding box center [259, 408] width 150 height 28
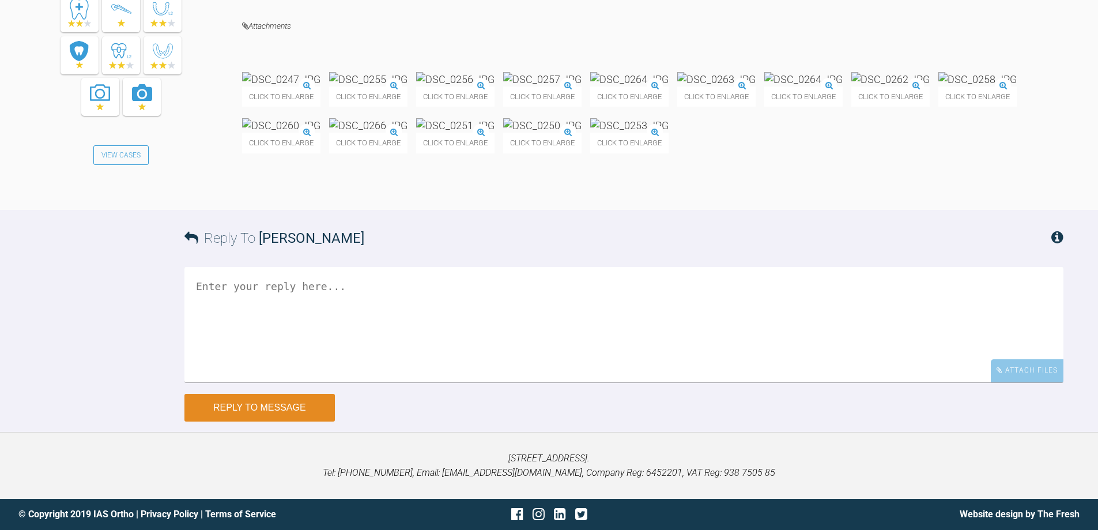
scroll to position [0, 0]
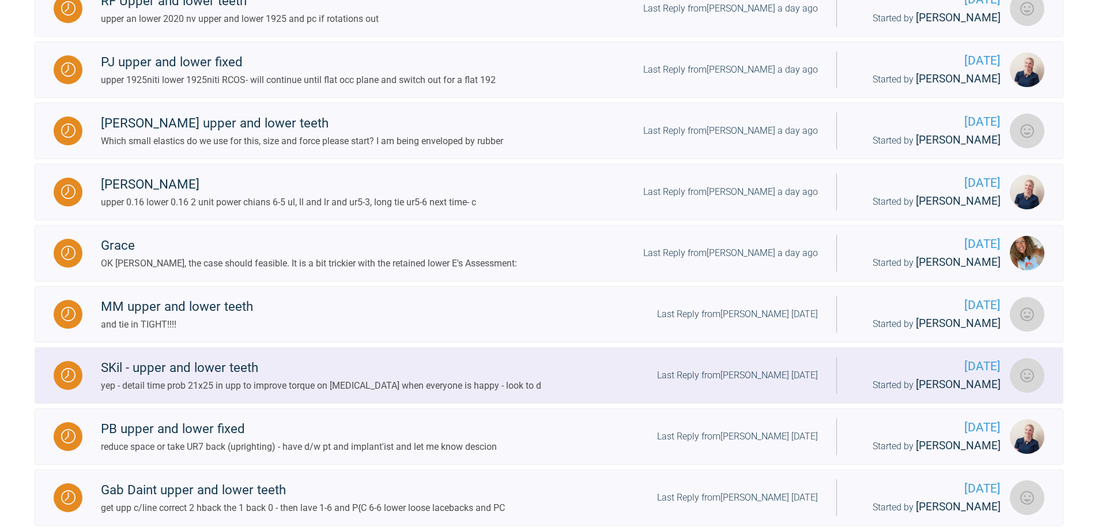
scroll to position [927, 0]
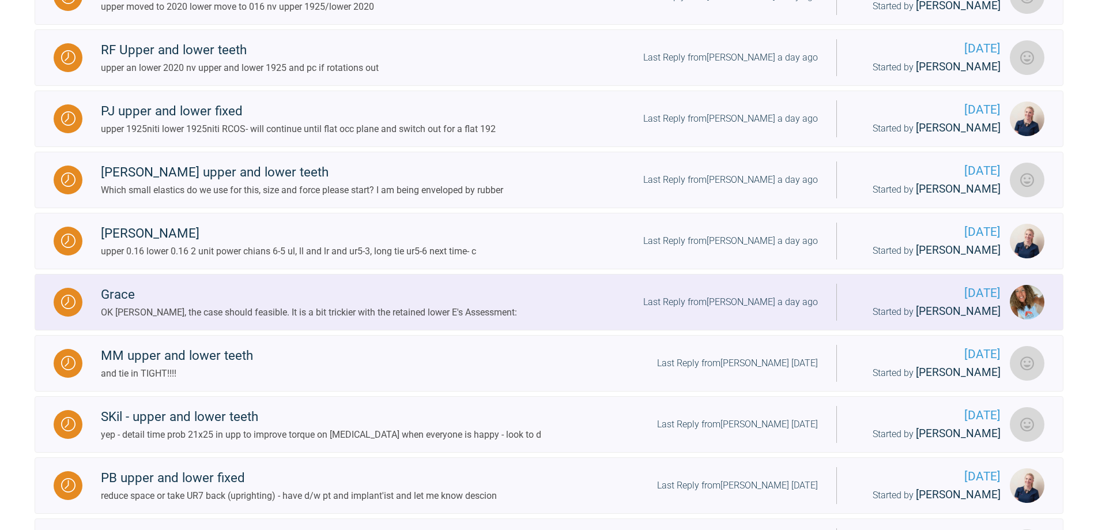
click at [738, 310] on div "Last Reply from [PERSON_NAME] a day ago" at bounding box center [730, 302] width 175 height 15
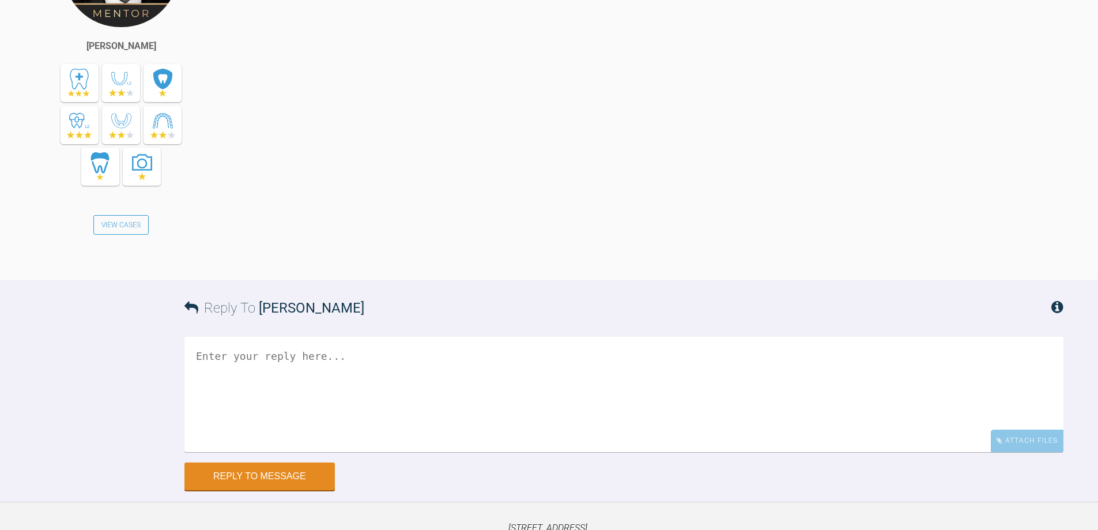
scroll to position [1375, 0]
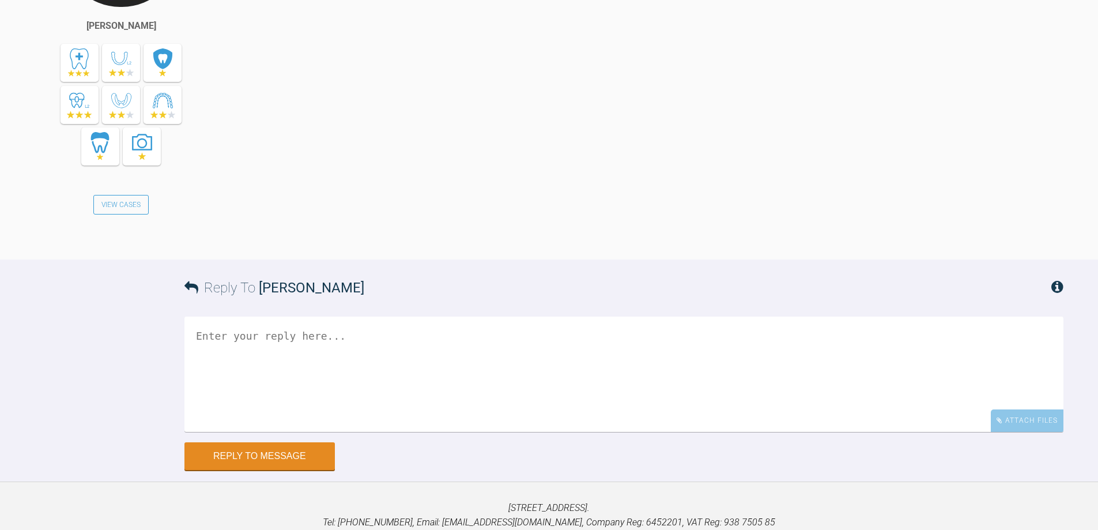
click at [436, 423] on textarea at bounding box center [623, 373] width 879 height 115
type textarea "i"
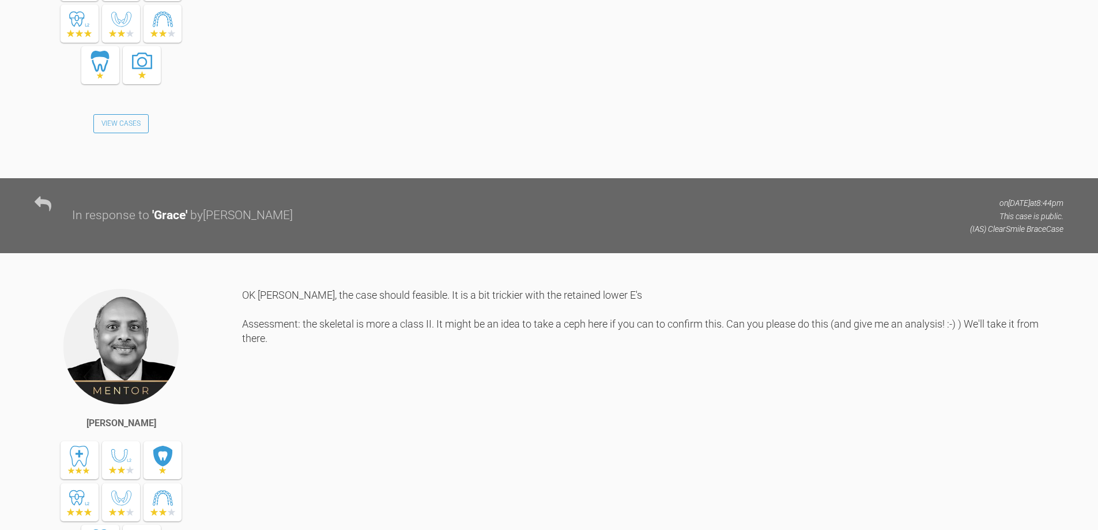
scroll to position [972, 0]
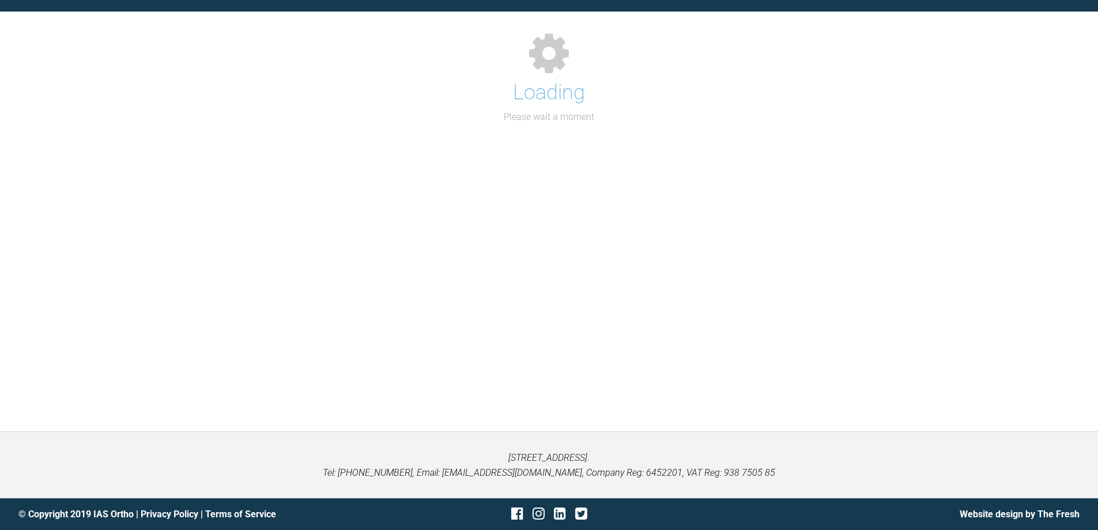
scroll to position [972, 0]
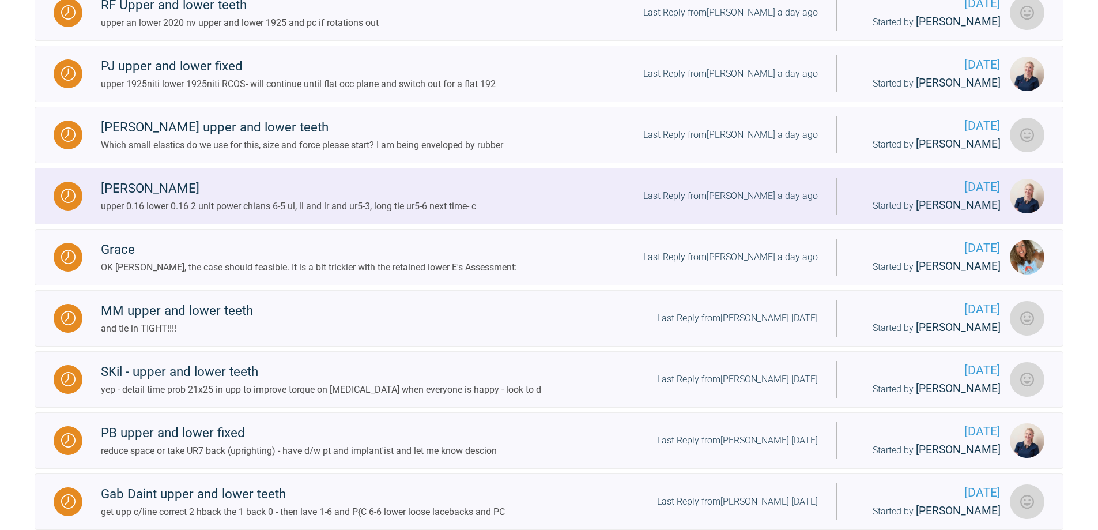
click at [746, 196] on div "Last Reply from [PERSON_NAME] a day ago" at bounding box center [730, 196] width 175 height 15
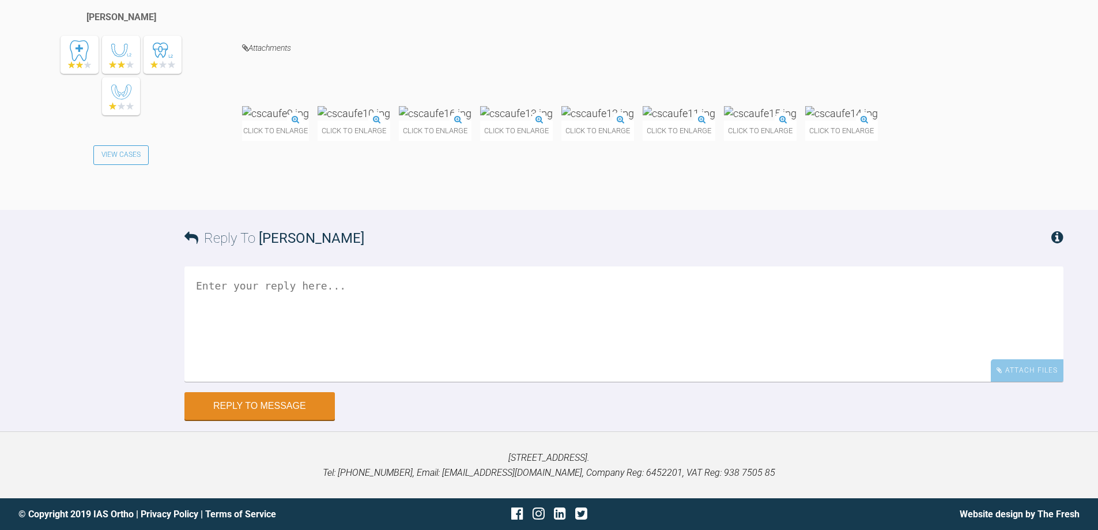
scroll to position [4431, 0]
click at [390, 120] on img at bounding box center [354, 113] width 73 height 14
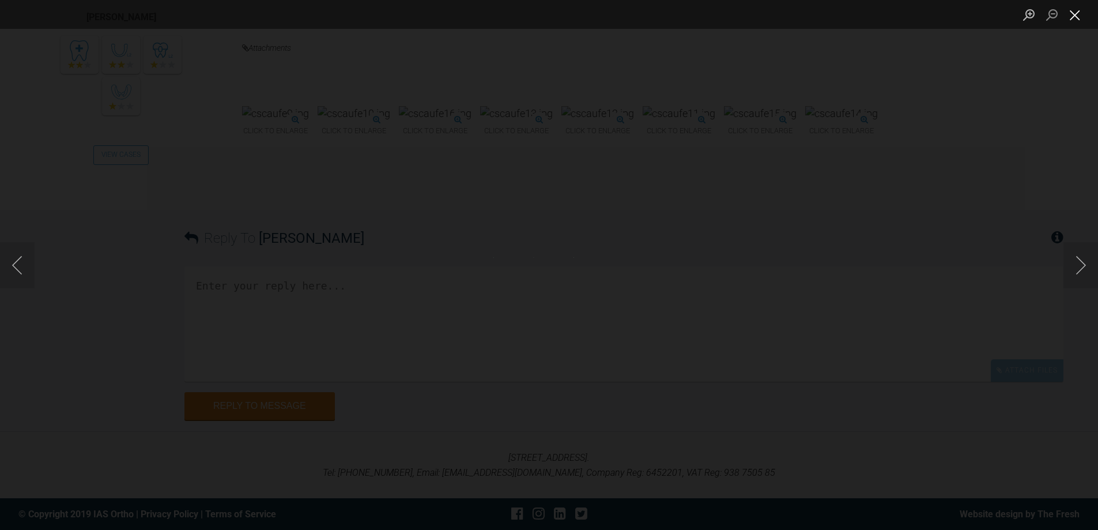
click at [1078, 18] on button "Close lightbox" at bounding box center [1075, 15] width 23 height 20
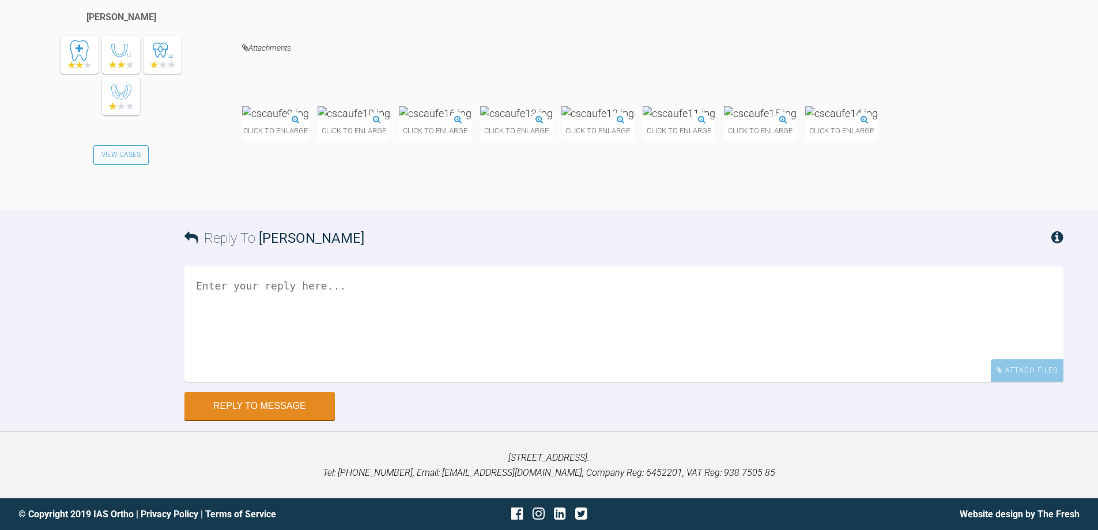
click at [390, 120] on img at bounding box center [354, 113] width 73 height 14
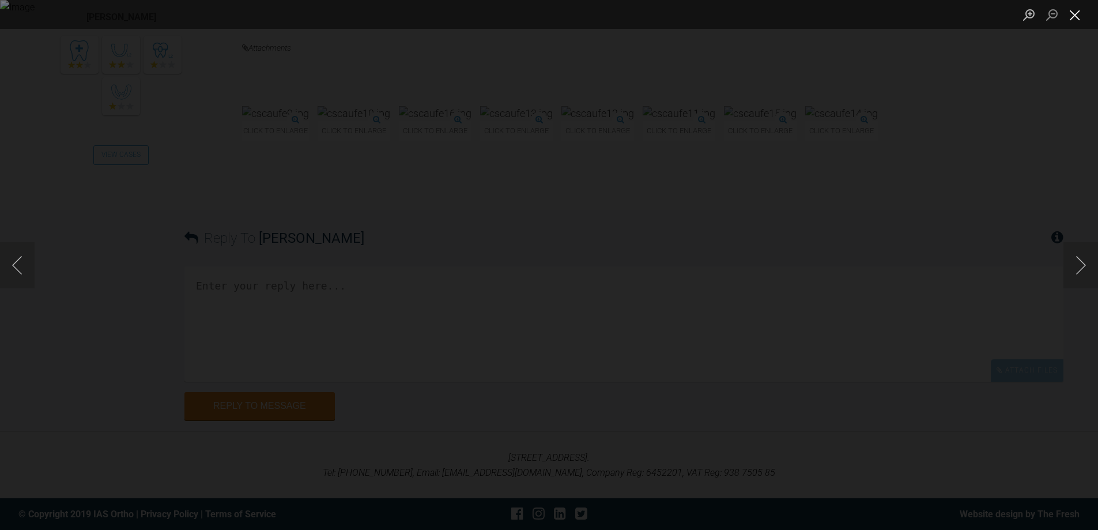
click at [1079, 17] on button "Close lightbox" at bounding box center [1075, 15] width 23 height 20
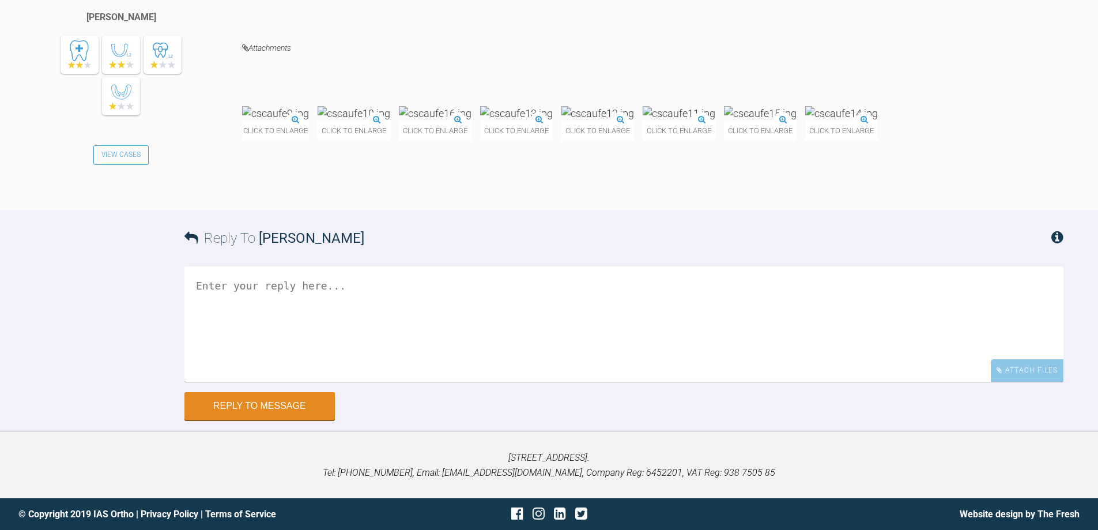
click at [321, 382] on textarea at bounding box center [623, 323] width 879 height 115
click at [316, 382] on textarea "n/v upp 0.012 and eganeg UR3 - NO PC" at bounding box center [623, 323] width 879 height 115
click at [805, 120] on img at bounding box center [841, 113] width 73 height 14
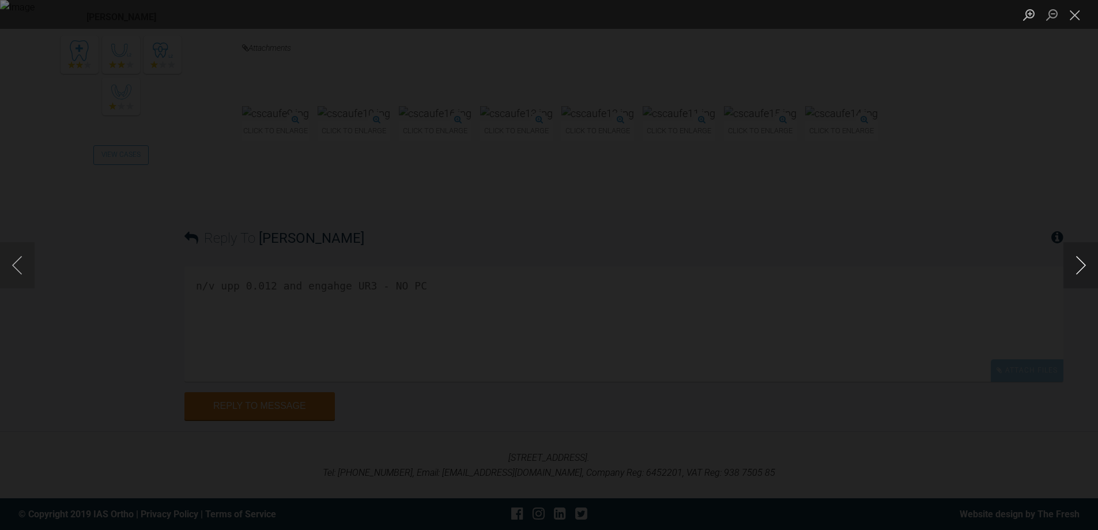
click at [1079, 261] on button "Next image" at bounding box center [1081, 265] width 35 height 46
click at [1076, 17] on button "Close lightbox" at bounding box center [1075, 15] width 23 height 20
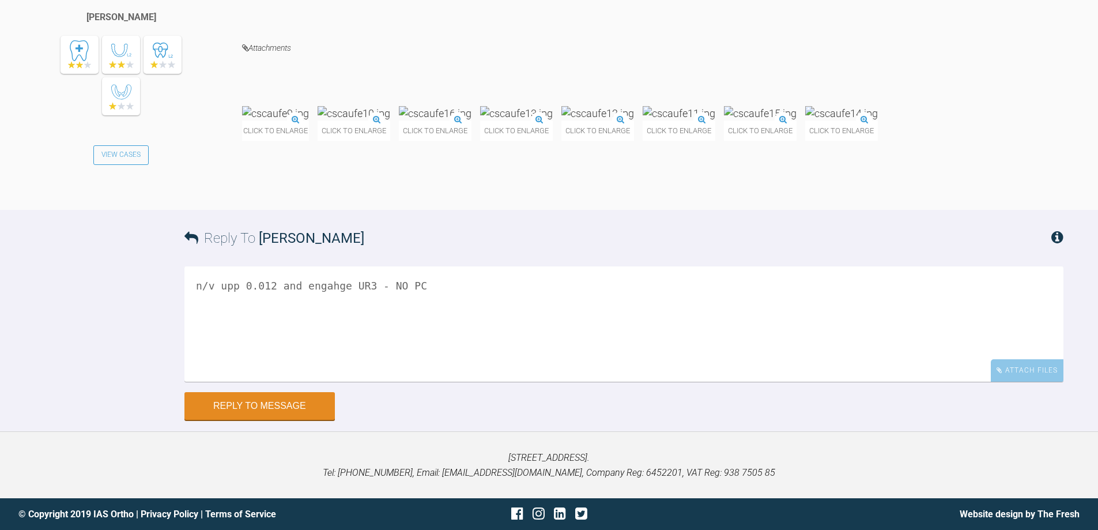
click at [496, 382] on textarea "n/v upp 0.012 and engahge UR3 - NO PC" at bounding box center [623, 323] width 879 height 115
click at [325, 352] on textarea "n/v upp 0.012 and engahge UR3 - NO PC jupp and lower low 20x20" at bounding box center [623, 323] width 879 height 115
click at [413, 357] on textarea "n/v upp 0.012 and engage UR3 - NO PC jupp and lower low 20x20" at bounding box center [623, 323] width 879 height 115
click at [442, 356] on textarea "n/v upp 0.012 and engage UR3 - NO PC upp and lower low 20x20" at bounding box center [623, 323] width 879 height 115
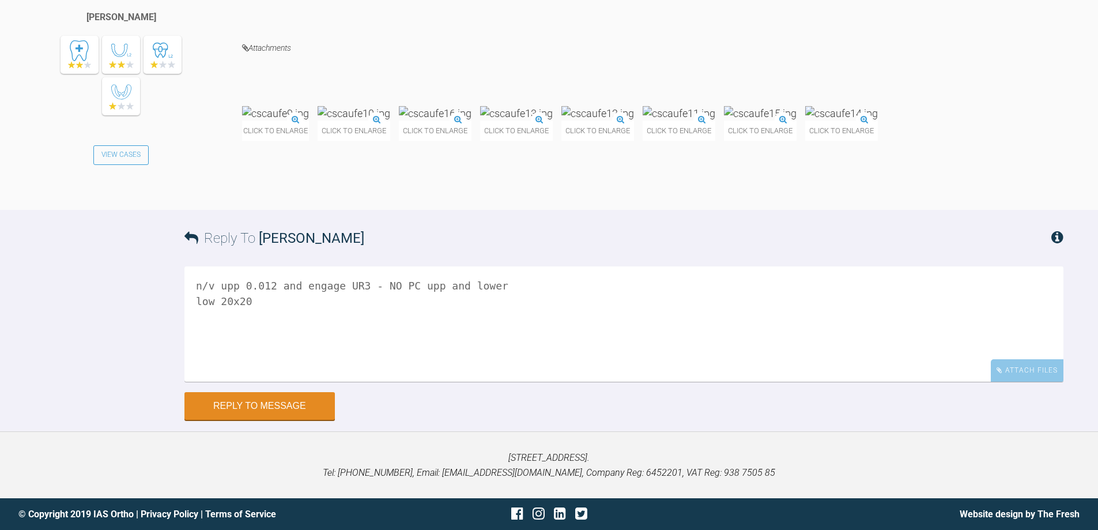
click at [442, 356] on textarea "n/v upp 0.012 and engage UR3 - NO PC upp and lower low 20x20" at bounding box center [623, 323] width 879 height 115
drag, startPoint x: 358, startPoint y: 356, endPoint x: 507, endPoint y: 352, distance: 148.8
click at [507, 352] on textarea "n/v upp 0.012 and engage UR3 - NO PC upp or lower low 20x20" at bounding box center [623, 323] width 879 height 115
click at [296, 377] on textarea "n/v upp 0.012 and engage UR3 low 20x20" at bounding box center [623, 323] width 879 height 115
paste textarea "- NO PC upp or lower"
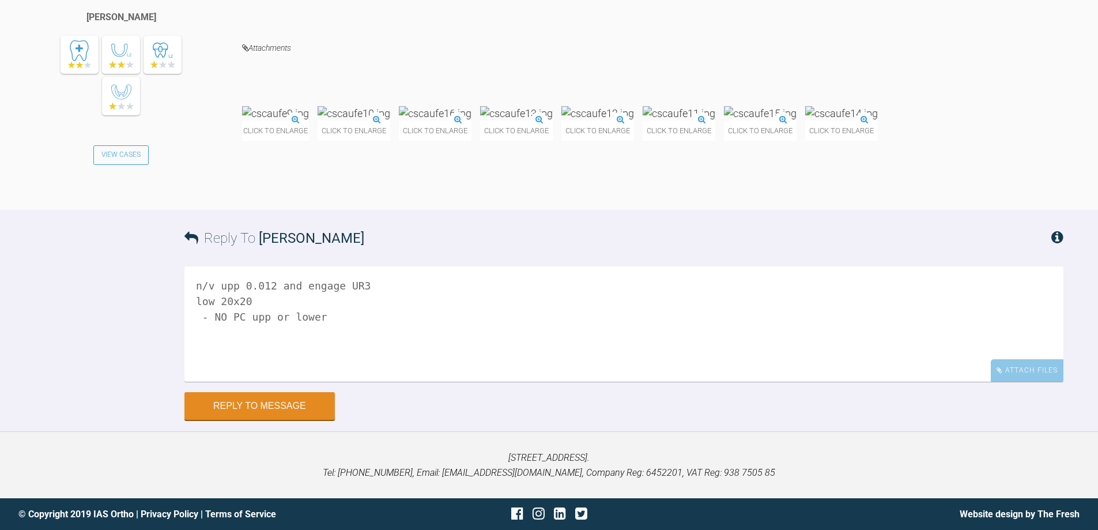
click at [296, 377] on textarea "n/v upp 0.012 and engage UR3 low 20x20 - NO PC upp or lower" at bounding box center [623, 323] width 879 height 115
type textarea "n/v upp 0.012 and engage UR3 low 20x20 - NO PC upp or lower"
click at [285, 408] on button "Reply to Message" at bounding box center [259, 407] width 150 height 28
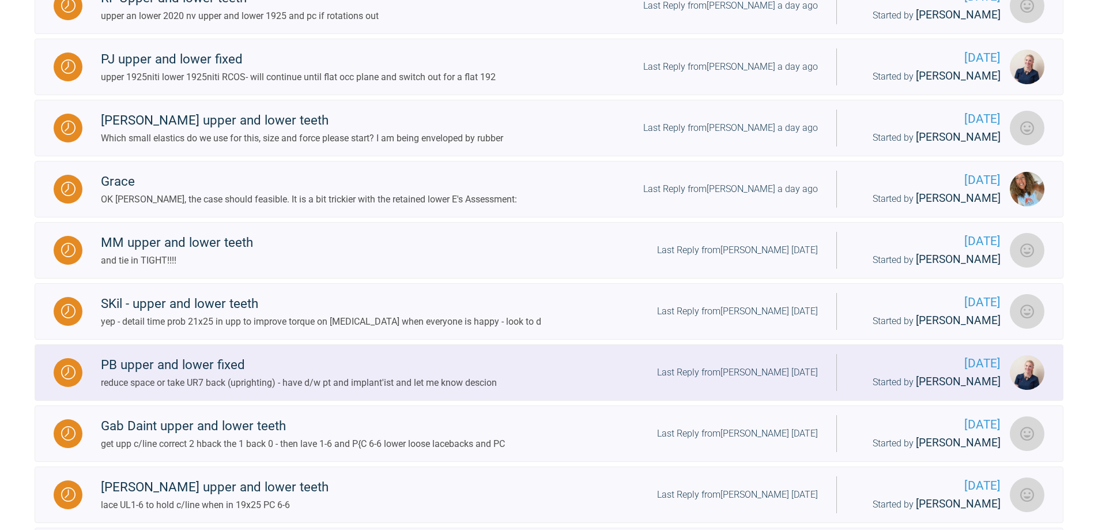
scroll to position [985, 0]
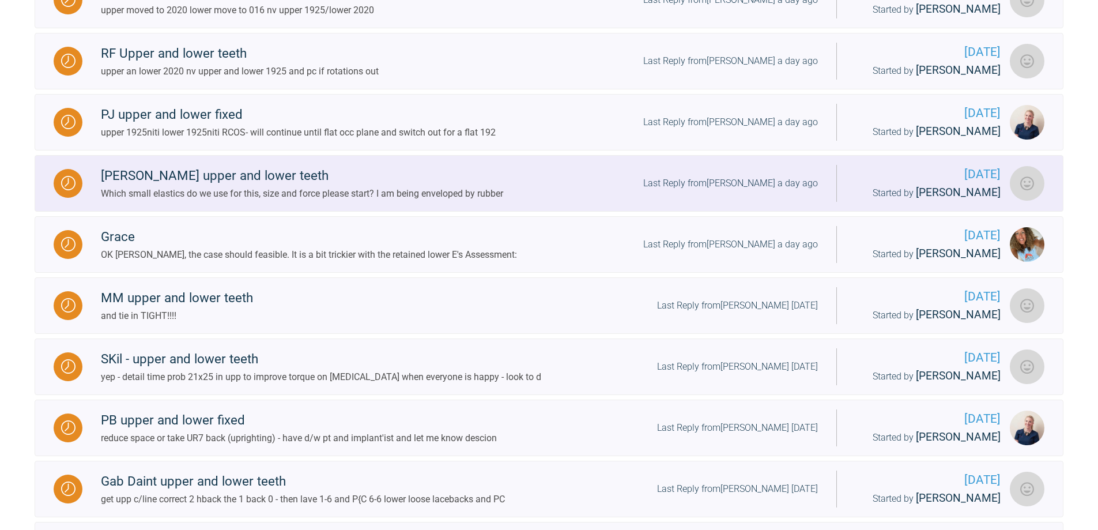
click at [762, 189] on div "Last Reply from [PERSON_NAME] a day ago" at bounding box center [730, 183] width 175 height 15
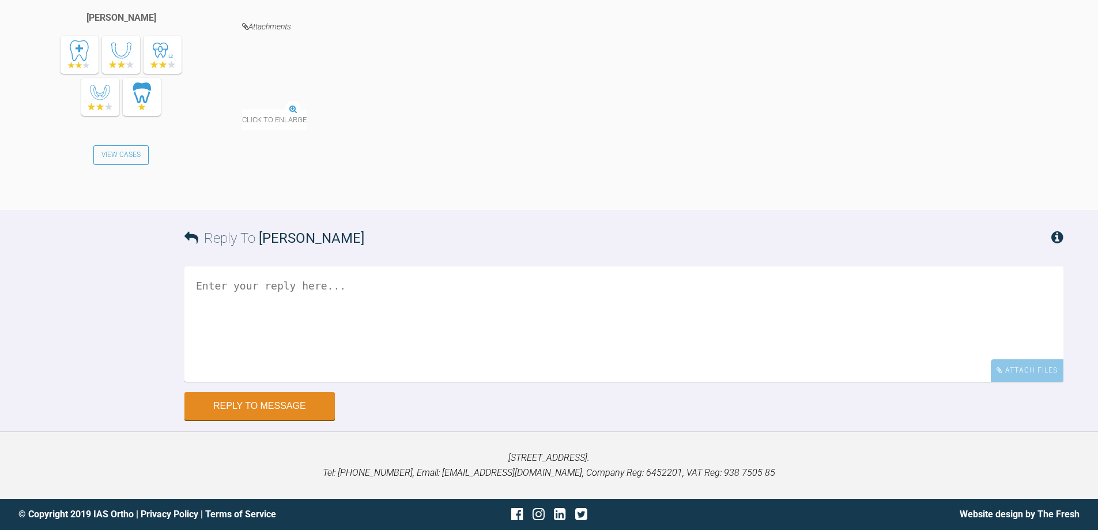
scroll to position [18459, 0]
click at [229, 382] on textarea at bounding box center [623, 323] width 879 height 115
click at [217, 316] on textarea "4.5 3/16" at bounding box center [623, 323] width 879 height 115
click at [277, 95] on img at bounding box center [309, 102] width 135 height 14
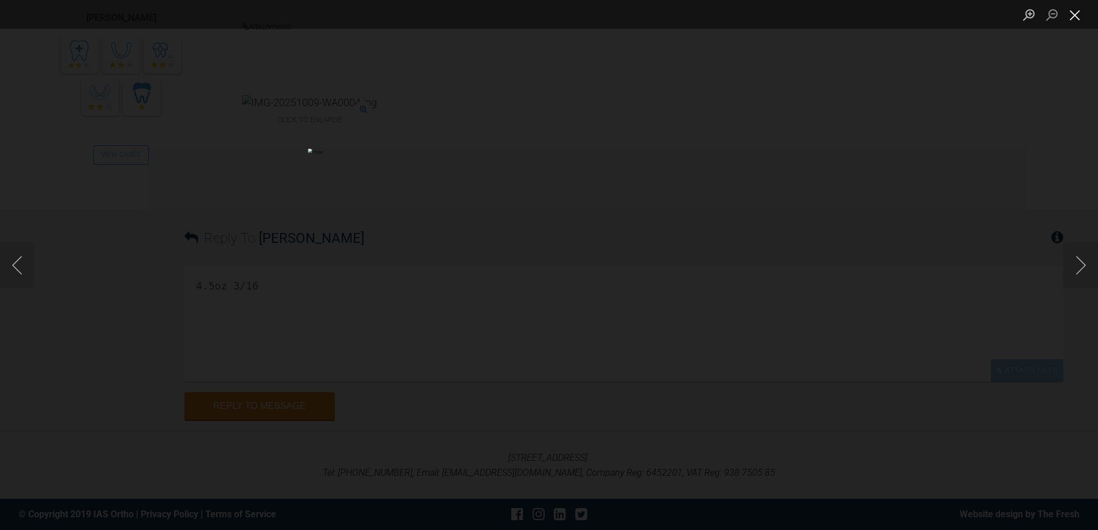
click at [1081, 20] on button "Close lightbox" at bounding box center [1075, 15] width 23 height 20
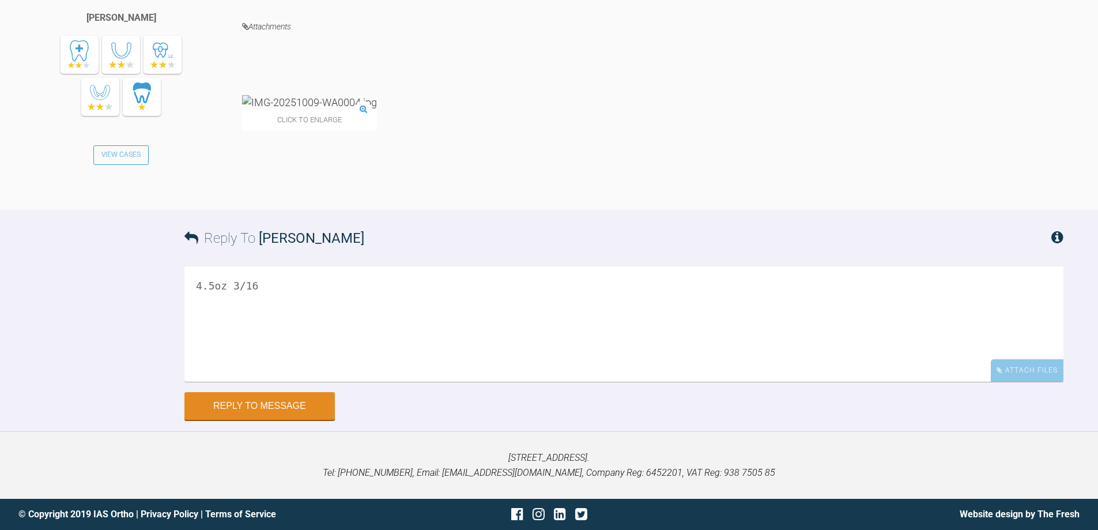
click at [473, 372] on textarea "4.5oz 3/16" at bounding box center [623, 323] width 879 height 115
paste textarea
click at [399, 329] on textarea "4.5oz 3/16 why do u use the main ortho distuti=ters or IAS?" at bounding box center [623, 323] width 879 height 115
drag, startPoint x: 418, startPoint y: 390, endPoint x: 267, endPoint y: 394, distance: 151.1
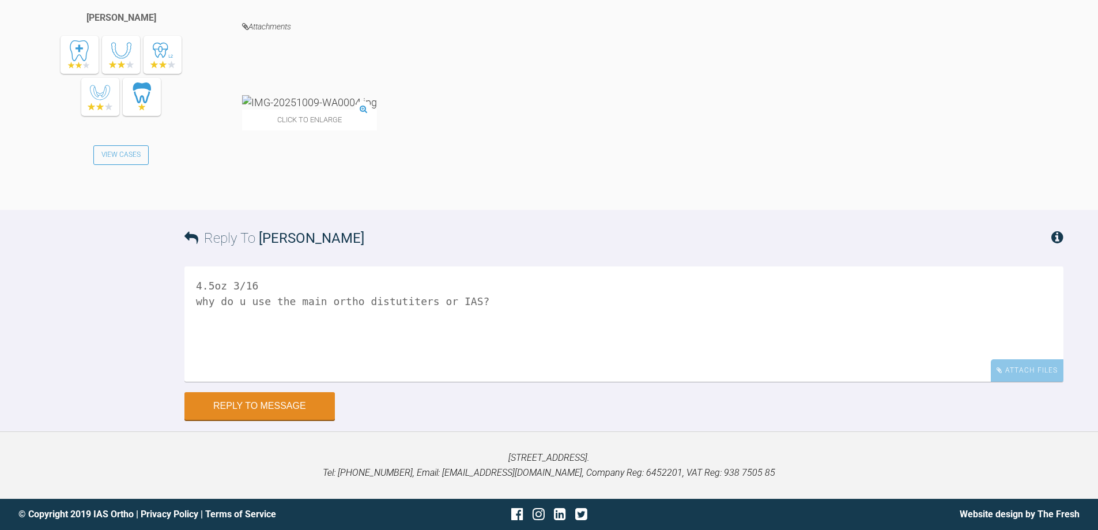
click at [267, 382] on textarea "4.5oz 3/16 why do u use the main ortho distutiters or IAS?" at bounding box center [623, 323] width 879 height 115
click at [372, 382] on textarea "4.5oz 3/16 why do u use TOC or IAS?" at bounding box center [623, 323] width 879 height 115
click at [450, 382] on textarea "4.5oz 3/16 why do u use TOC or IAS? - you get a discoint!" at bounding box center [623, 323] width 879 height 115
type textarea "4.5oz 3/16 why do u use TOC or IAS? - you get a discount!"
click at [291, 421] on button "Reply to Message" at bounding box center [259, 407] width 150 height 28
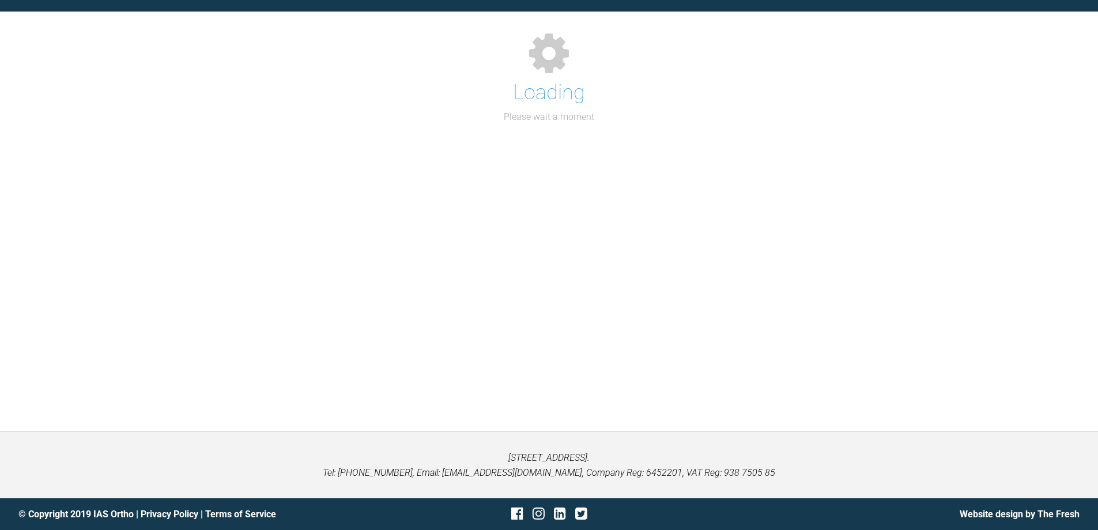
scroll to position [1273, 0]
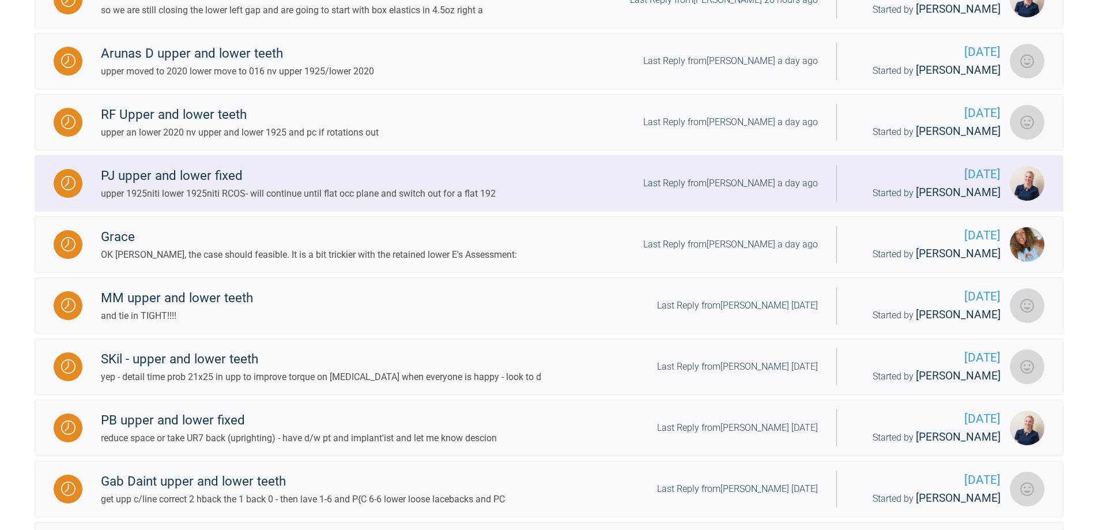
click at [726, 184] on div "Last Reply from [PERSON_NAME] a day ago" at bounding box center [730, 183] width 175 height 15
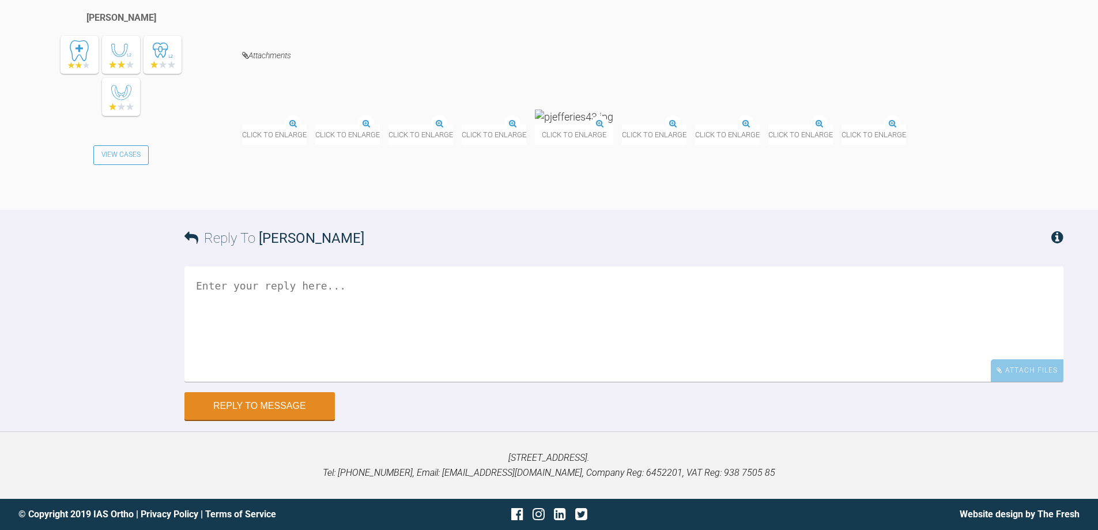
scroll to position [5884, 0]
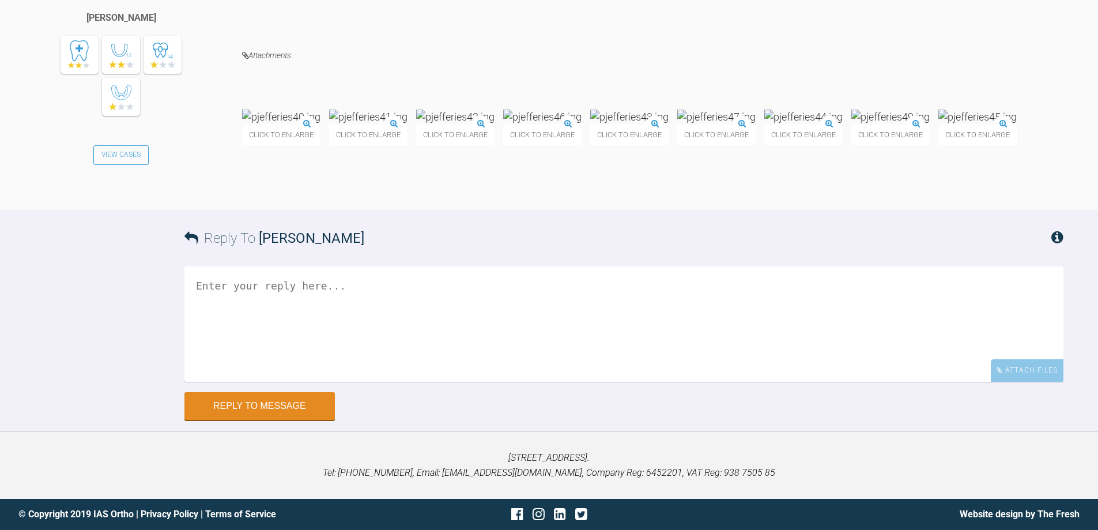
click at [287, 382] on textarea at bounding box center [623, 323] width 879 height 115
click at [231, 382] on textarea "7 mm i NOT massiev 15+ is massive" at bounding box center [623, 323] width 879 height 115
click at [400, 382] on textarea "7 mm is NOT massiev 15+ is massive" at bounding box center [623, 323] width 879 height 115
click at [324, 382] on textarea "7 mm is NOT massiev 15+ is massive need OB down before trying to dues the OJ" at bounding box center [623, 323] width 879 height 115
click at [295, 382] on textarea "7 mm is NOT massiev 15mm+ is massive need OB down before trying to dues the OJ" at bounding box center [623, 323] width 879 height 115
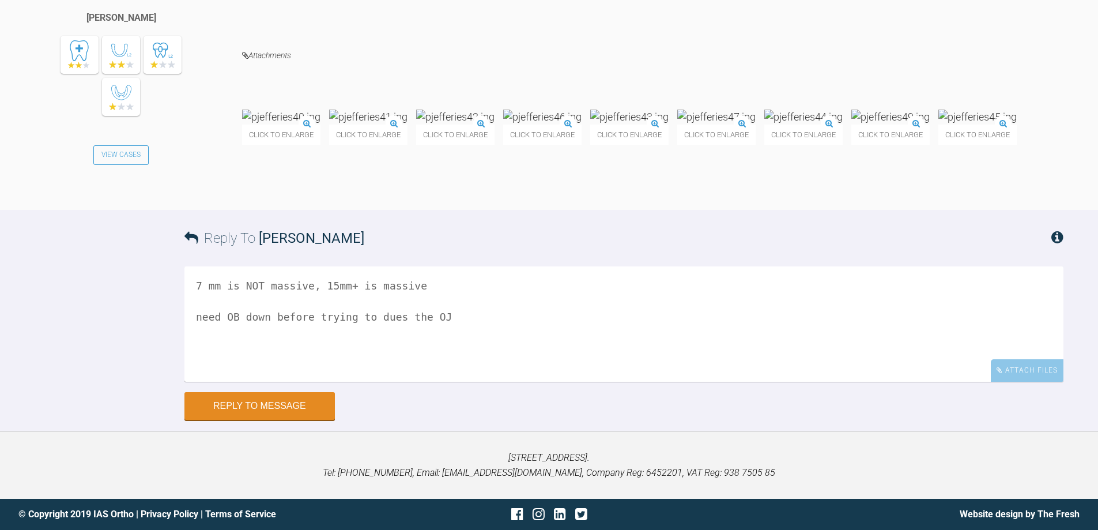
scroll to position [6000, 0]
click at [387, 382] on textarea "7 mm is NOT massive, 15mm+ is massive need OB down before trying to dues the OJ" at bounding box center [623, 323] width 879 height 115
click at [465, 382] on textarea "7 mm is NOT massive, 15mm+ is massive need OB down before trying to reduce the …" at bounding box center [623, 323] width 879 height 115
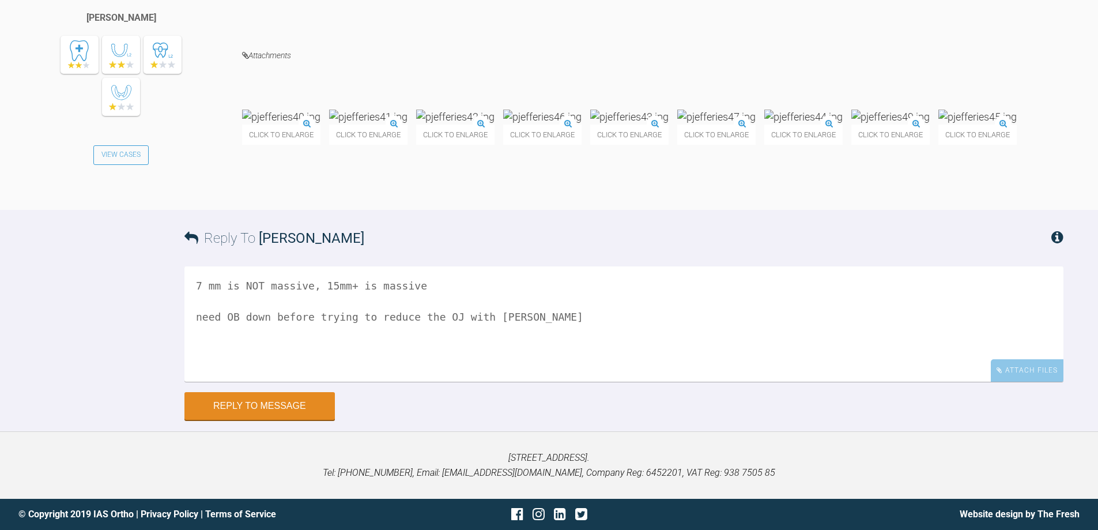
click at [454, 308] on textarea "7 mm is NOT massive, 15mm+ is massive need OB down before trying to reduce the …" at bounding box center [623, 323] width 879 height 115
click at [205, 330] on textarea "7 mm is NOT massive, 15mm+ is massive remiev PC [PERSON_NAME] as you are blwoin…" at bounding box center [623, 323] width 879 height 115
click at [368, 330] on textarea "7 mm is NOT massive, 15mm+ is massive remove PC [PERSON_NAME] as you are blwoin…" at bounding box center [623, 323] width 879 height 115
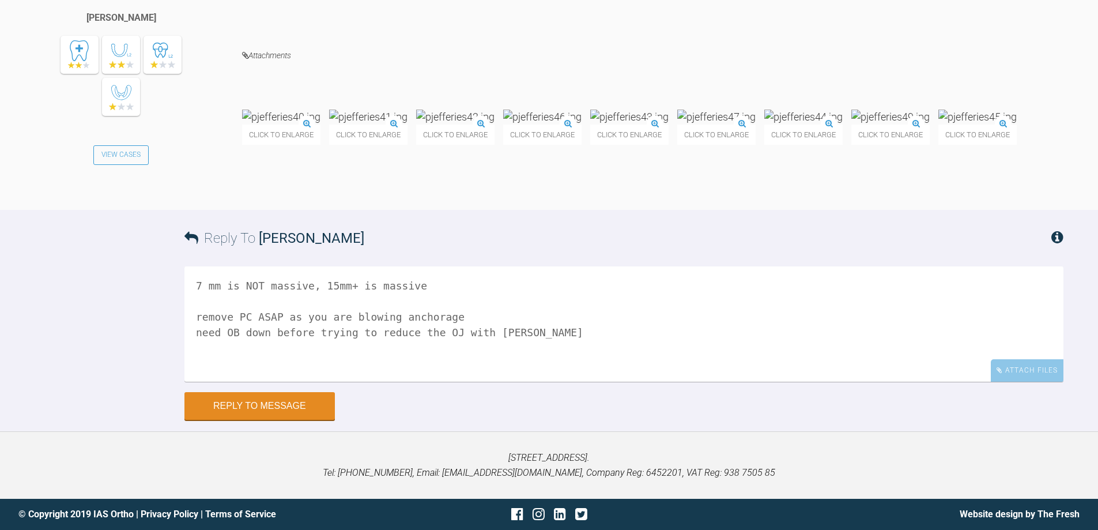
scroll to position [5884, 0]
click at [303, 124] on img at bounding box center [281, 117] width 78 height 14
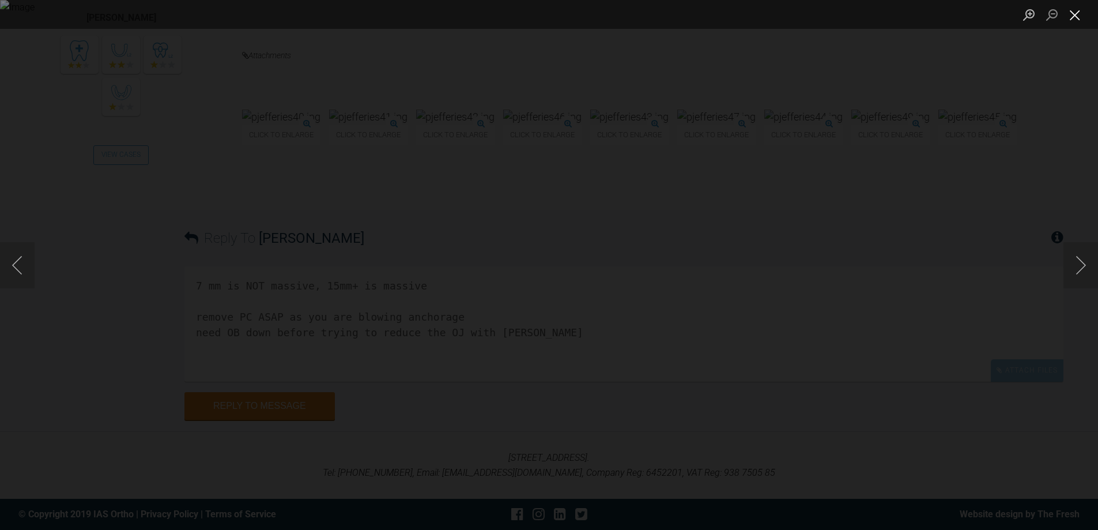
click at [1072, 16] on button "Close lightbox" at bounding box center [1075, 15] width 23 height 20
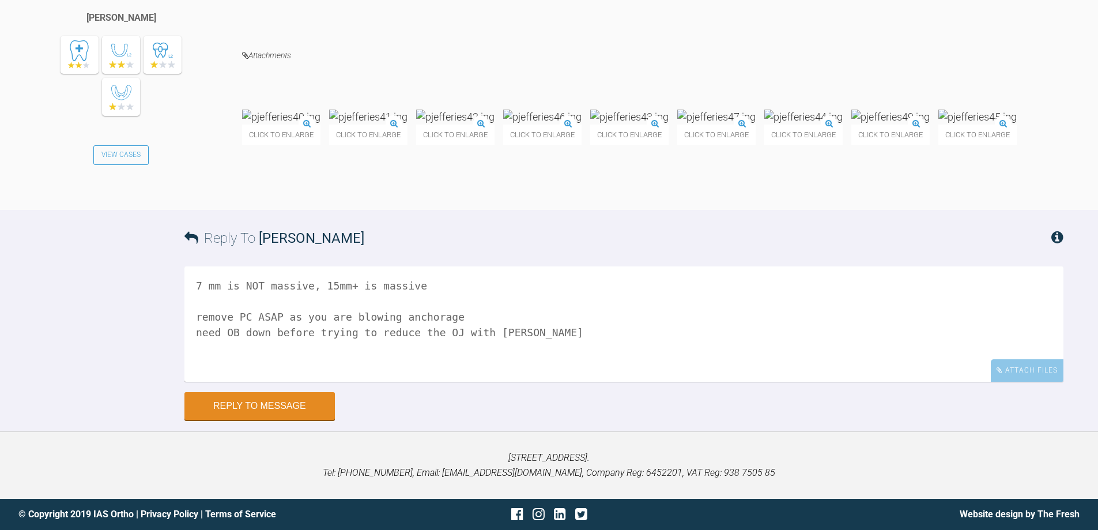
scroll to position [6069, 0]
click at [448, 314] on textarea "7 mm is NOT massive, 15mm+ is massive remove PC ASAP as you are blowing anchora…" at bounding box center [623, 323] width 879 height 115
click at [194, 331] on textarea "7 mm is NOT massive, 15mm+ is massive remove PC ASAP as you are blowing anchora…" at bounding box center [623, 323] width 879 height 115
click at [590, 330] on textarea "7 mm is NOT massive, 15mm+ is massive remove PC [PERSON_NAME] as you are blowin…" at bounding box center [623, 323] width 879 height 115
click at [402, 334] on textarea "7 mm is NOT massive, 15mm+ is massive remove PC [PERSON_NAME] as you are blowin…" at bounding box center [623, 323] width 879 height 115
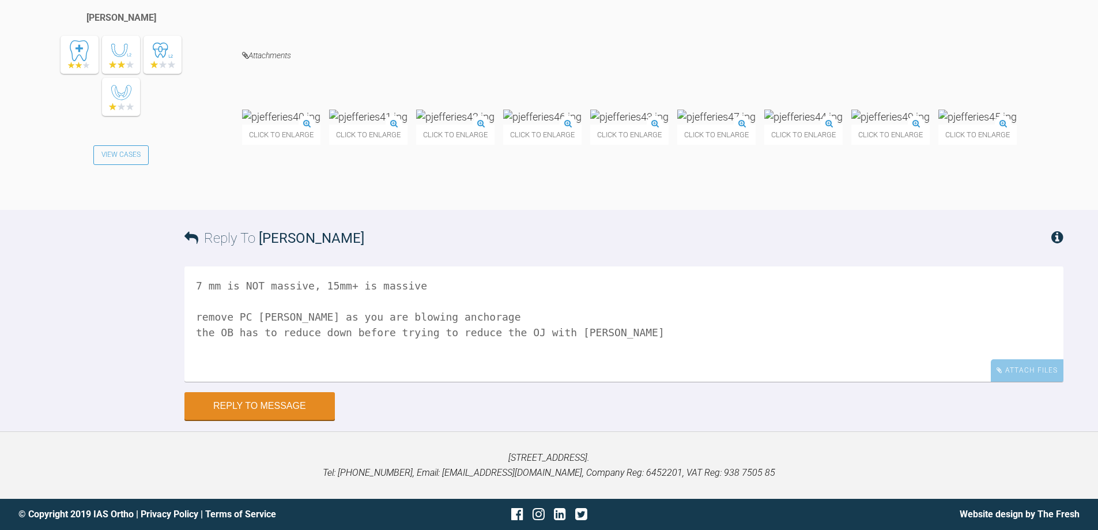
click at [402, 334] on textarea "7 mm is NOT massive, 15mm+ is massive remove PC [PERSON_NAME] as you are blowin…" at bounding box center [623, 323] width 879 height 115
click at [582, 329] on textarea "7 mm is NOT massive, 15mm+ is massive remove PC [PERSON_NAME] as you are blowin…" at bounding box center [623, 323] width 879 height 115
type textarea "7 mm is NOT massive, 15mm+ is massive remove PC [PERSON_NAME] as you are blowin…"
click at [278, 411] on button "Reply to Message" at bounding box center [259, 407] width 150 height 28
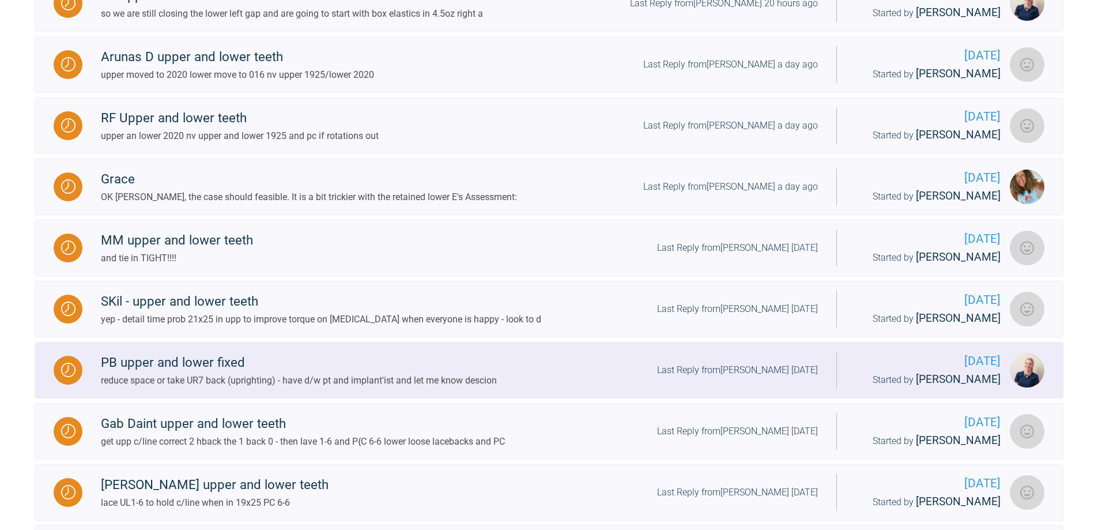
scroll to position [985, 0]
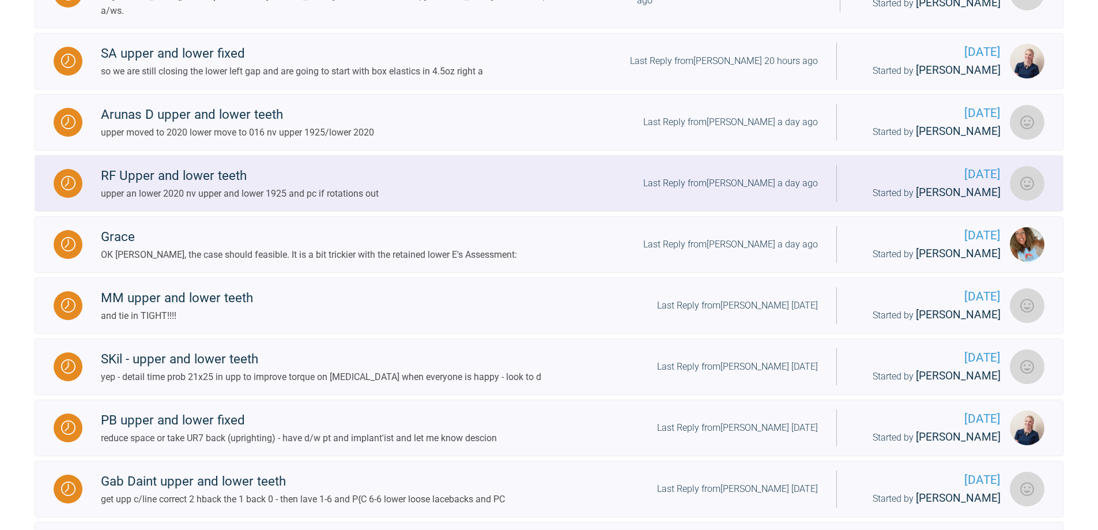
click at [719, 178] on div "RF Upper and lower teeth upper an lower 2020 nv upper and lower 1925 and pc if …" at bounding box center [459, 182] width 754 height 35
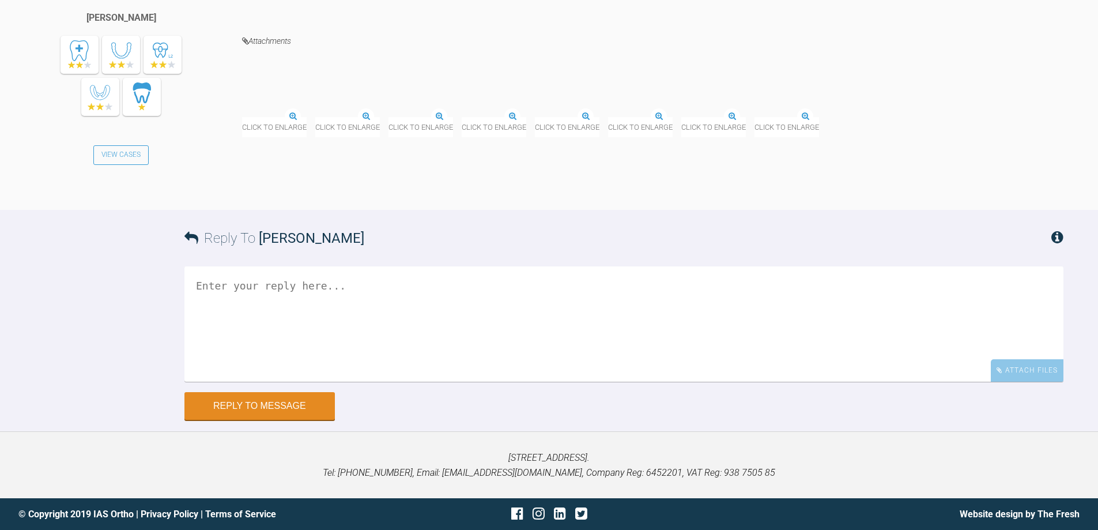
scroll to position [13708, 0]
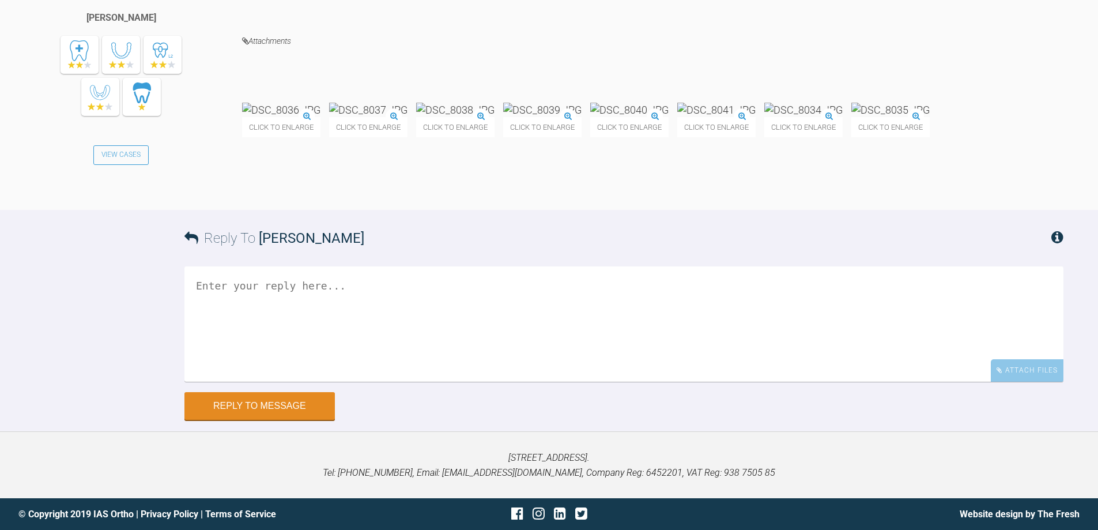
click at [393, 382] on textarea at bounding box center [623, 323] width 879 height 115
type textarea "yep - and plan re small teeth is.... ?"
click at [321, 405] on button "Reply to Message" at bounding box center [259, 407] width 150 height 28
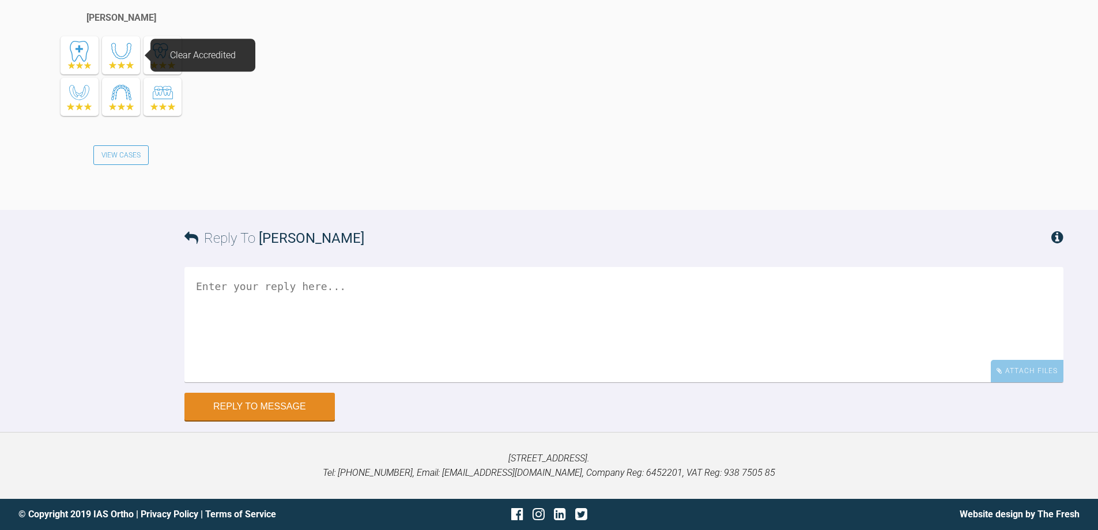
scroll to position [14288, 0]
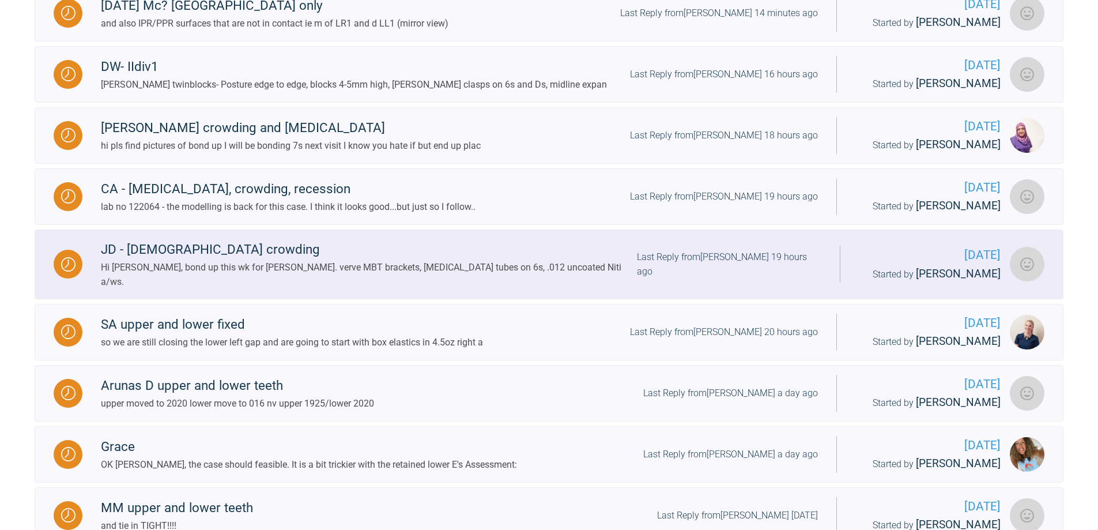
scroll to position [754, 0]
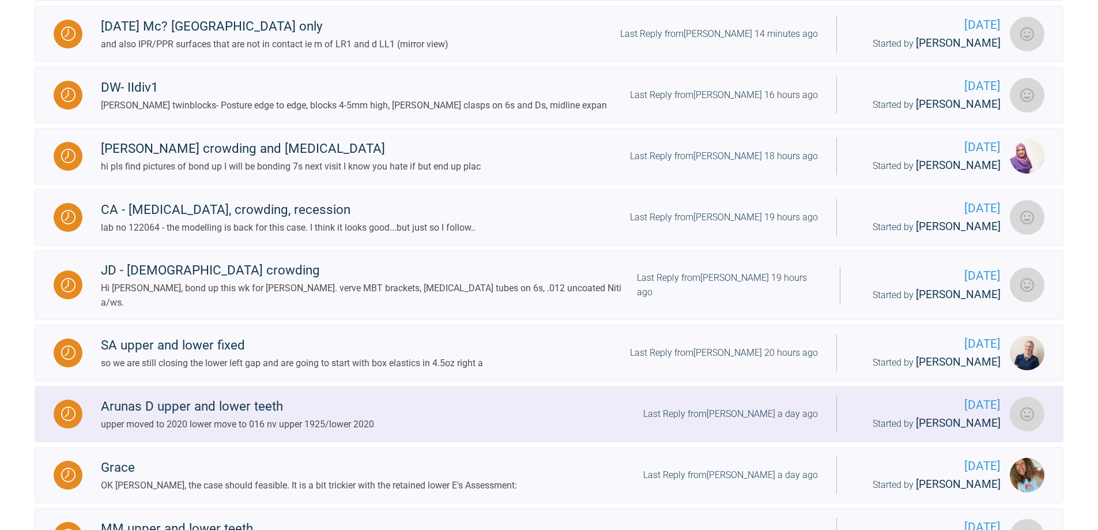
click at [745, 417] on div "Last Reply from [PERSON_NAME] a day ago" at bounding box center [730, 413] width 175 height 15
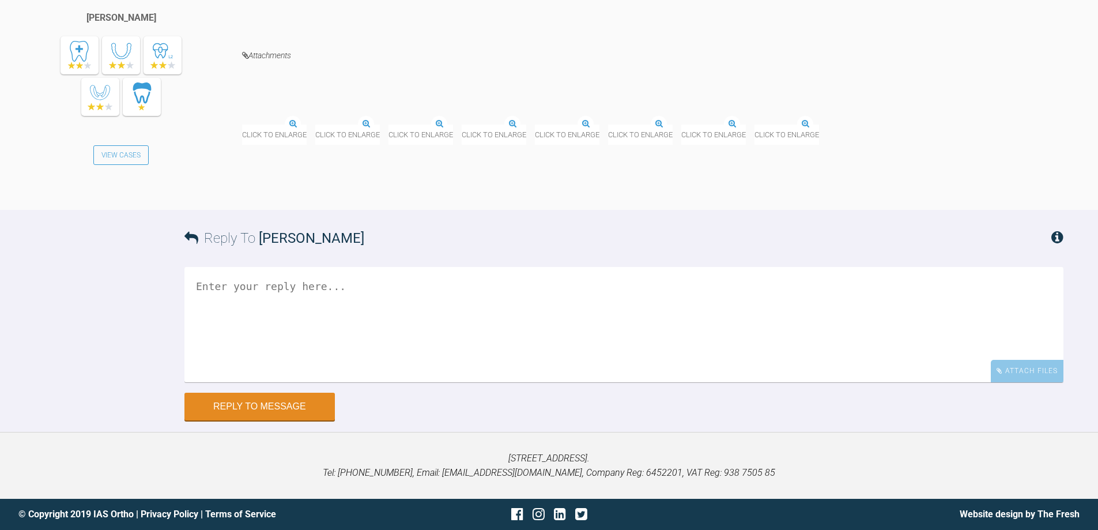
scroll to position [13129, 0]
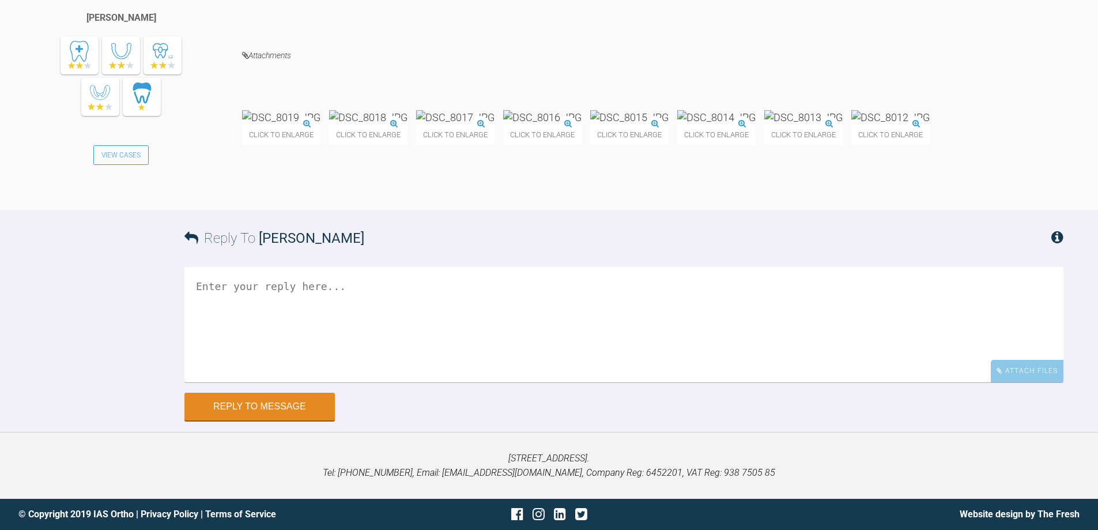
click at [669, 125] on img at bounding box center [629, 117] width 78 height 14
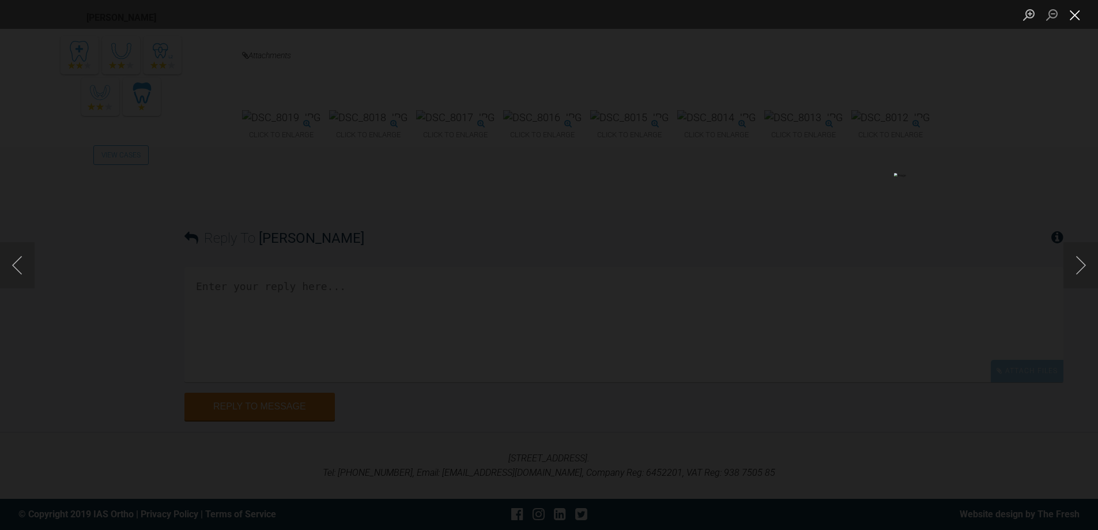
click at [1074, 16] on button "Close lightbox" at bounding box center [1075, 15] width 23 height 20
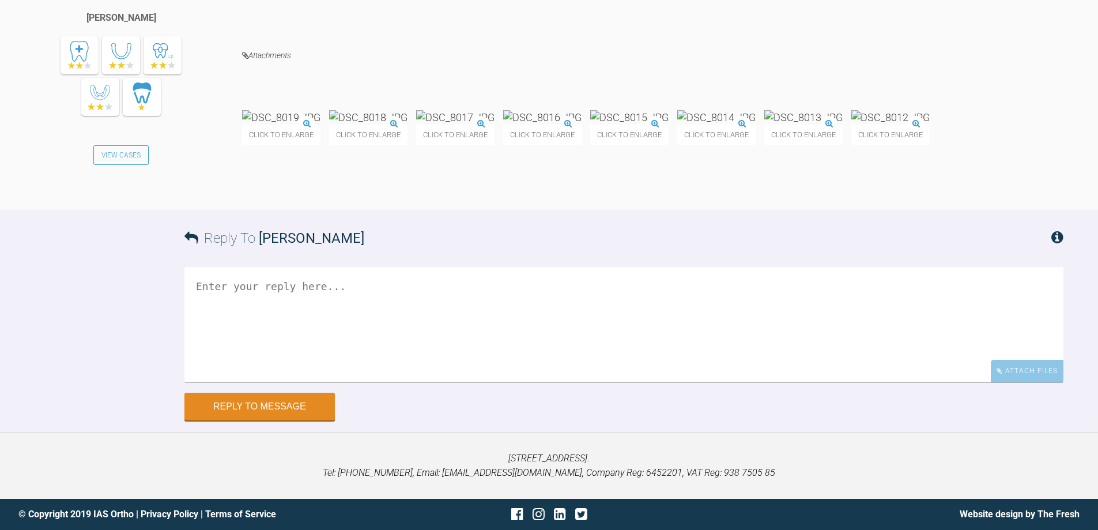
scroll to position [13360, 0]
click at [581, 296] on textarea at bounding box center [623, 324] width 879 height 115
click at [325, 288] on textarea "need low rotation sorte d? need reposition" at bounding box center [623, 324] width 879 height 115
click at [332, 285] on textarea "need low rotation sorted? need reposition" at bounding box center [623, 324] width 879 height 115
click at [293, 287] on textarea "need low rotation sorted ? need reposition" at bounding box center [623, 324] width 879 height 115
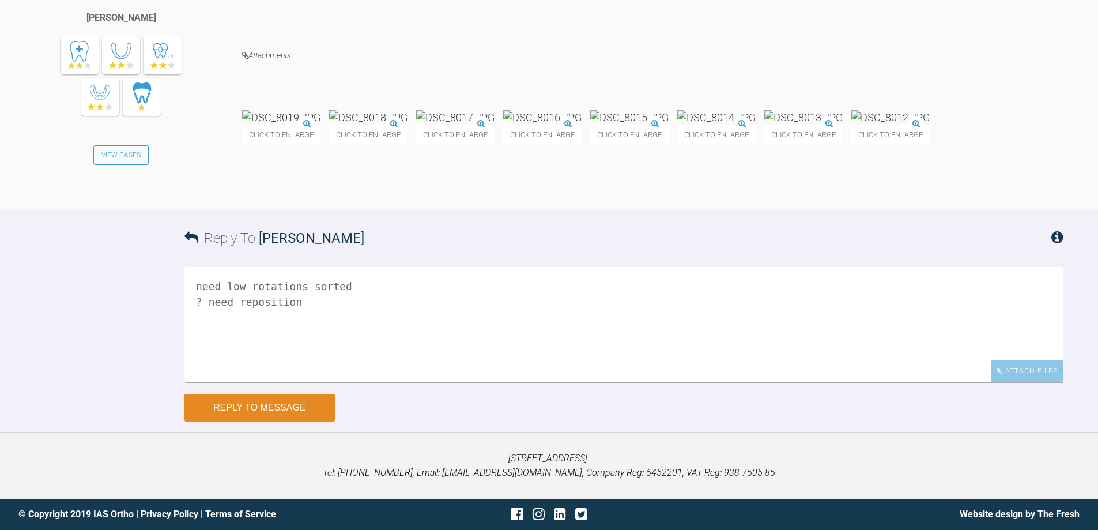
type textarea "need low rotations sorted ? need reposition"
click at [238, 411] on button "Reply to Message" at bounding box center [259, 408] width 150 height 28
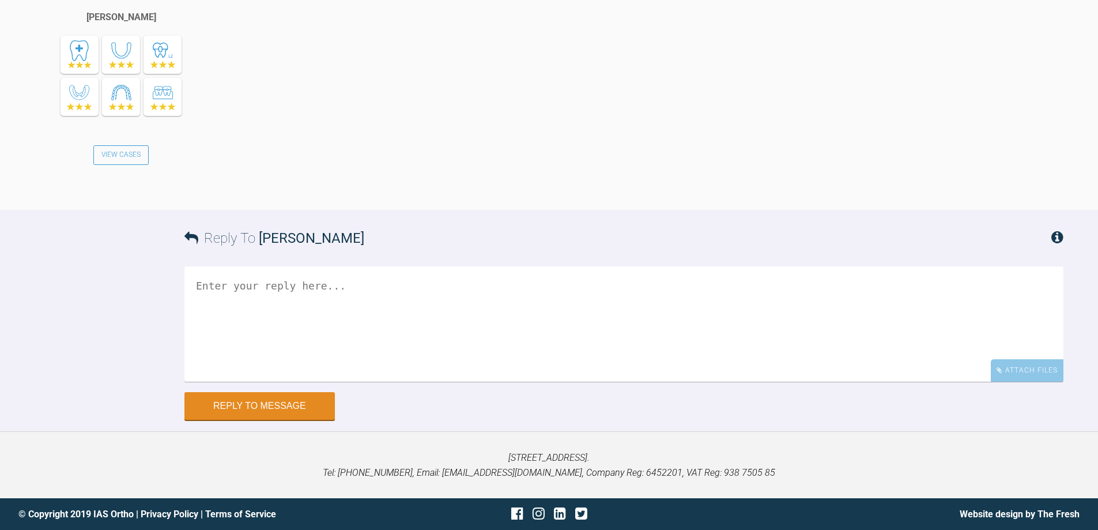
scroll to position [13766, 0]
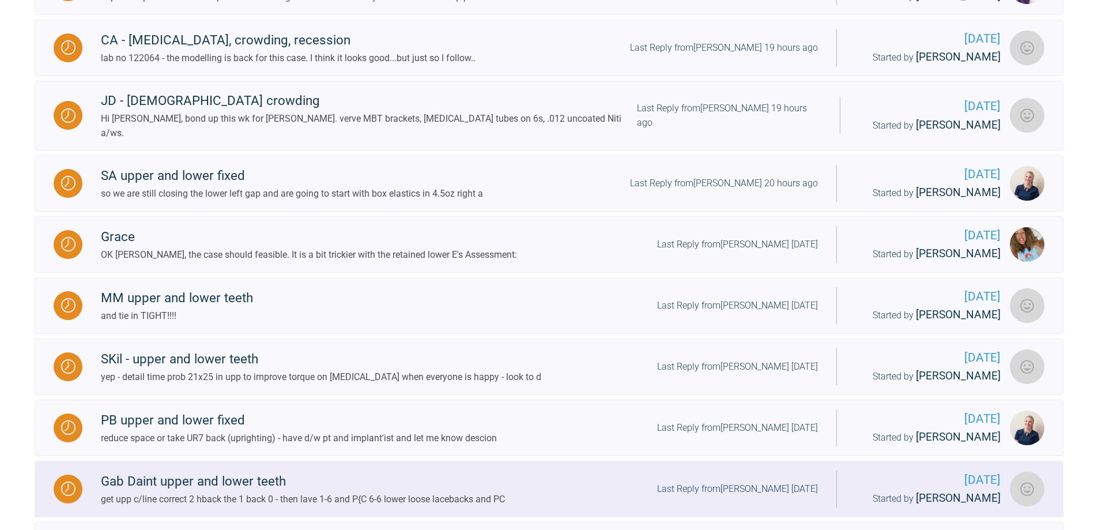
scroll to position [812, 0]
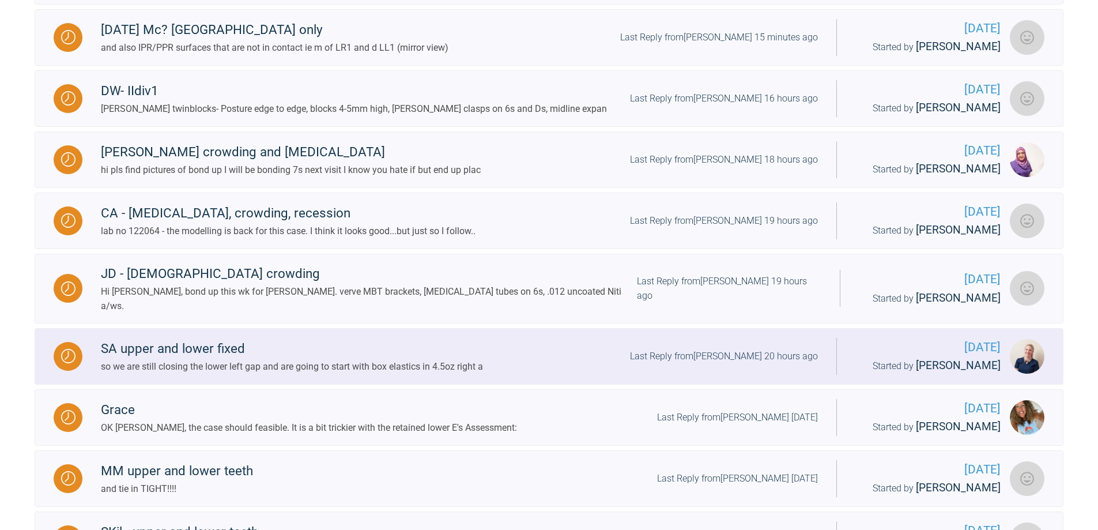
click at [756, 361] on div "Last Reply from [PERSON_NAME] 20 hours ago" at bounding box center [724, 356] width 188 height 15
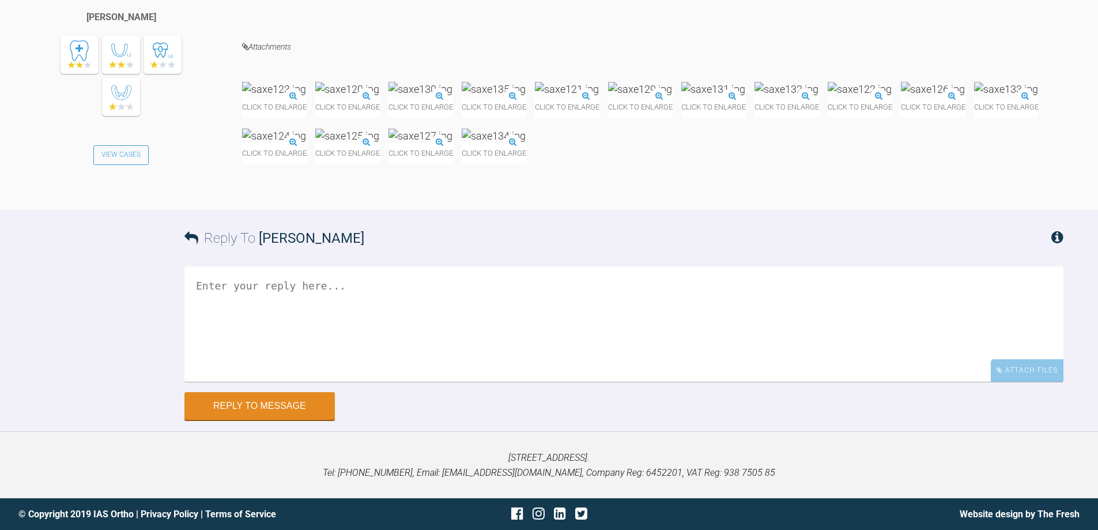
scroll to position [15623, 0]
click at [511, 382] on textarea at bounding box center [623, 323] width 879 height 115
click at [365, 382] on textarea "no change sin soft tissues ; [PERSON_NAME] blog has a paper on extsna dn facial…" at bounding box center [623, 323] width 879 height 115
click at [578, 382] on textarea "no change sin soft tissues ; IIRC [PERSON_NAME]'s blog has a paper on extsna dn…" at bounding box center [623, 323] width 879 height 115
click at [258, 382] on textarea "no change sin soft tissues ; IIRC [PERSON_NAME]'s blog has a paper on extsn and…" at bounding box center [623, 323] width 879 height 115
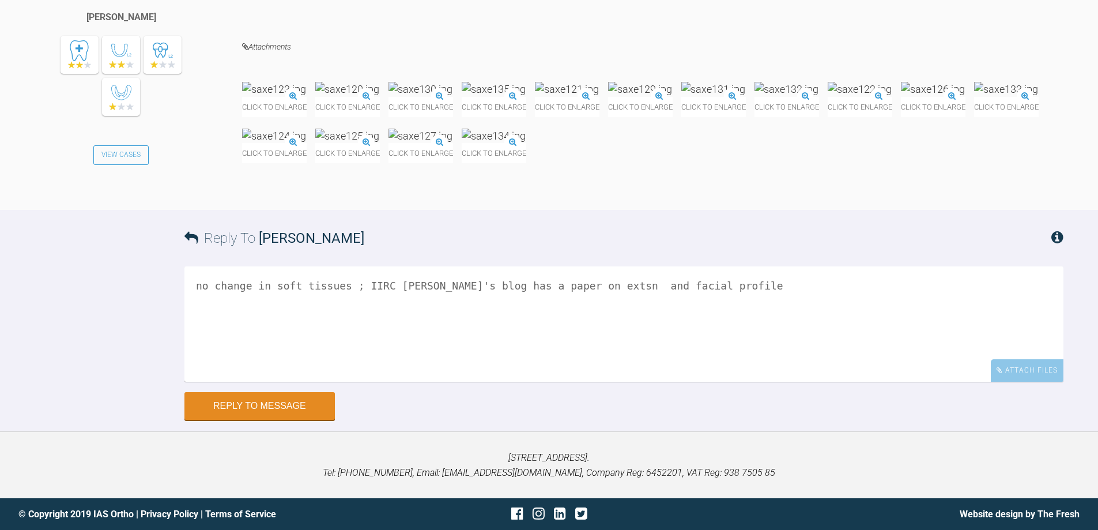
scroll to position [15583, 0]
click at [799, 382] on textarea "no change in soft tissues ; IIRC [PERSON_NAME]'s blog has a paper on extsn and …" at bounding box center [623, 323] width 879 height 115
click at [244, 382] on textarea "no change in soft tissues ; IIRC [PERSON_NAME]'s blog has a paper on extsn and …" at bounding box center [623, 323] width 879 height 115
click at [192, 382] on textarea "no change in soft tissues ; IIRC [PERSON_NAME]'s blog has a paper on extsn and …" at bounding box center [623, 323] width 879 height 115
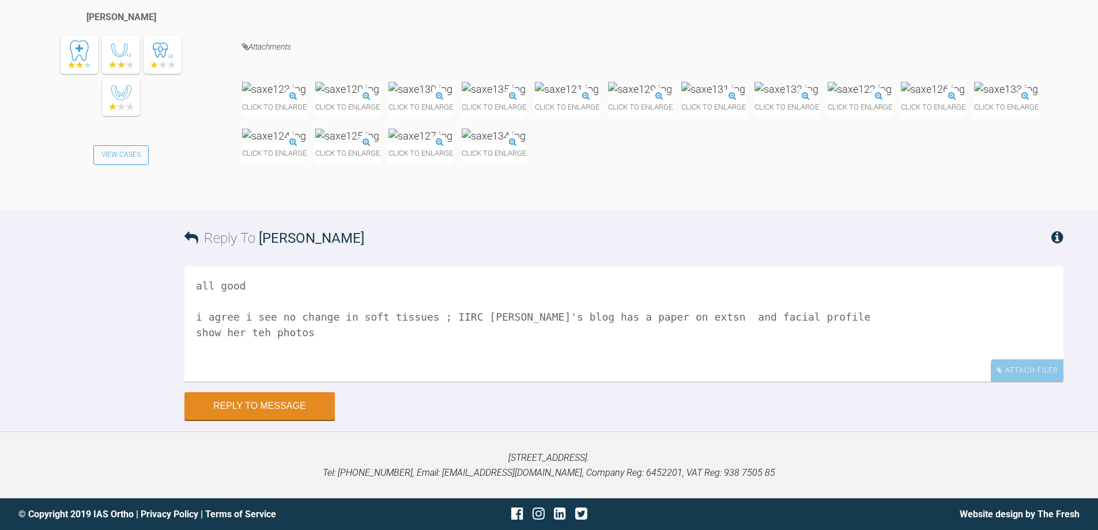
click at [252, 382] on textarea "all good i agree i see no change in soft tissues ; IIRC [PERSON_NAME]'s blog ha…" at bounding box center [623, 323] width 879 height 115
type textarea "all good i agree i see no change in soft tissues ; IIRC [PERSON_NAME]'s blog ha…"
click at [272, 405] on button "Reply to Message" at bounding box center [259, 407] width 150 height 28
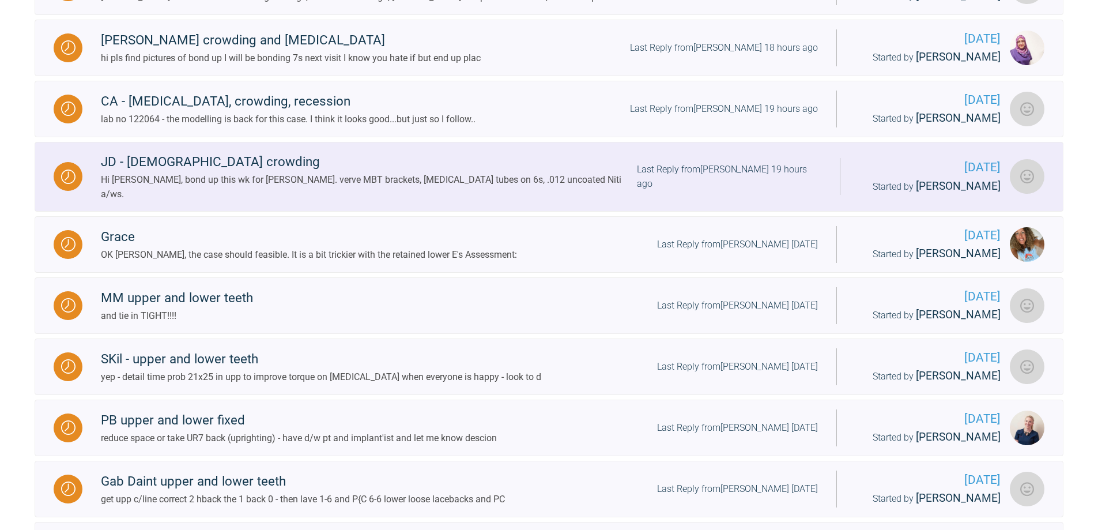
scroll to position [927, 0]
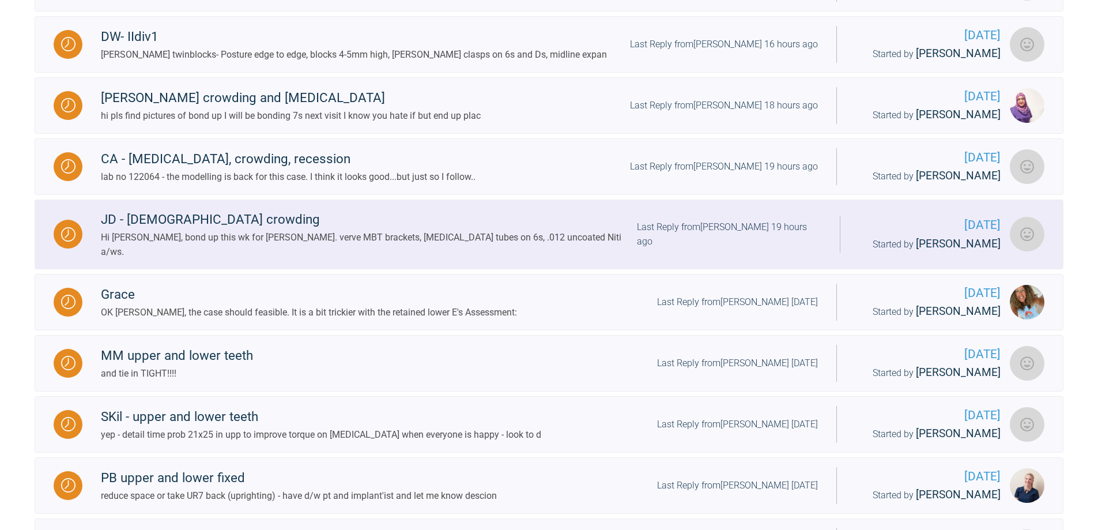
click at [757, 248] on div "Last Reply from [PERSON_NAME] 19 hours ago" at bounding box center [729, 234] width 184 height 29
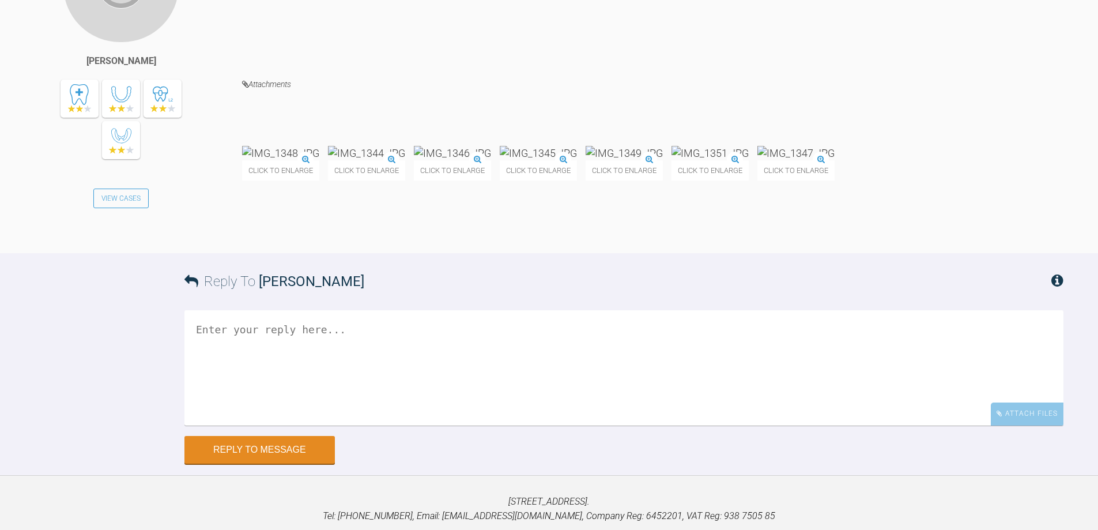
scroll to position [3211, 0]
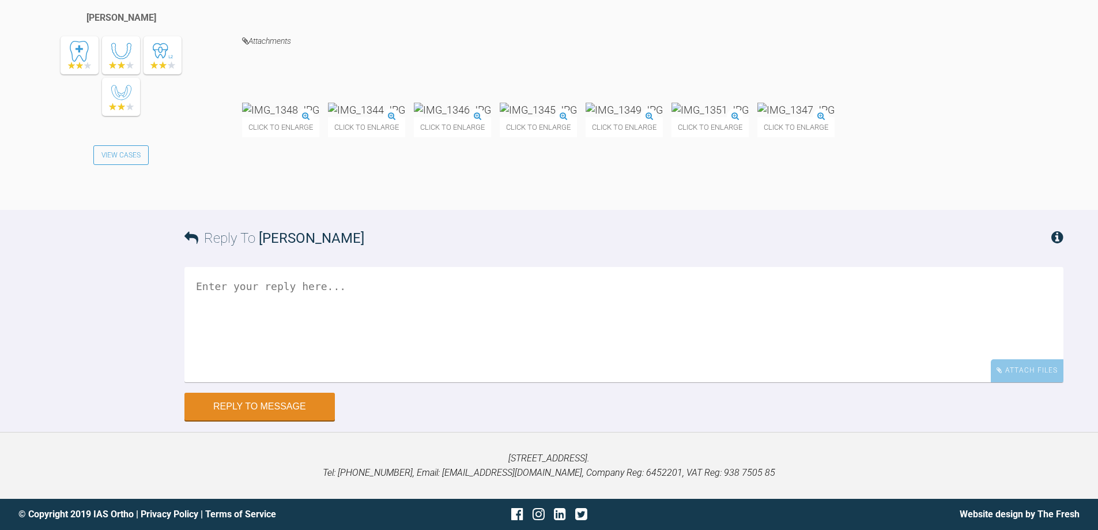
click at [299, 289] on textarea at bounding box center [623, 324] width 879 height 115
type textarea "ok need to imporve framing of photos"
click at [292, 408] on button "Reply to Message" at bounding box center [259, 408] width 150 height 28
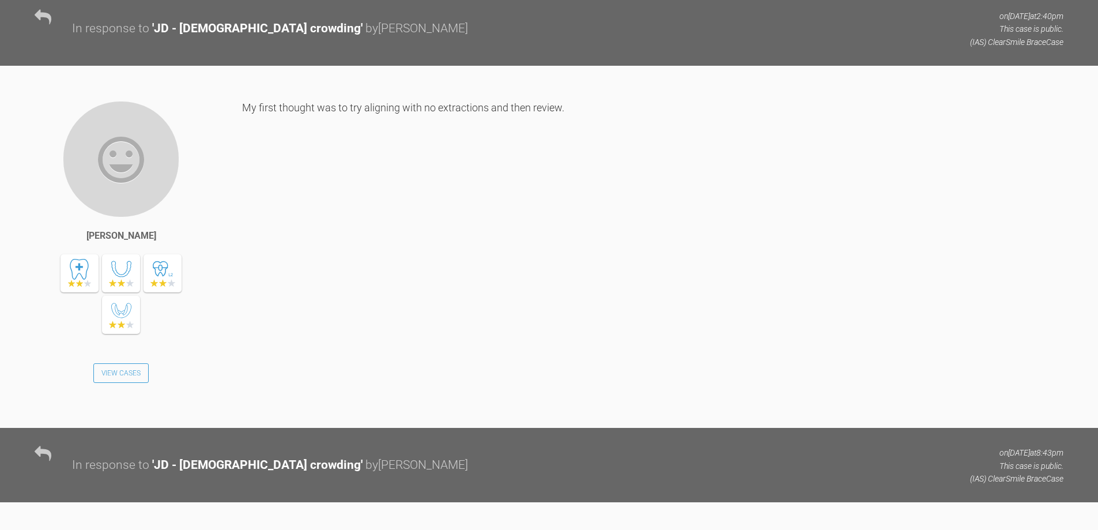
scroll to position [620, 0]
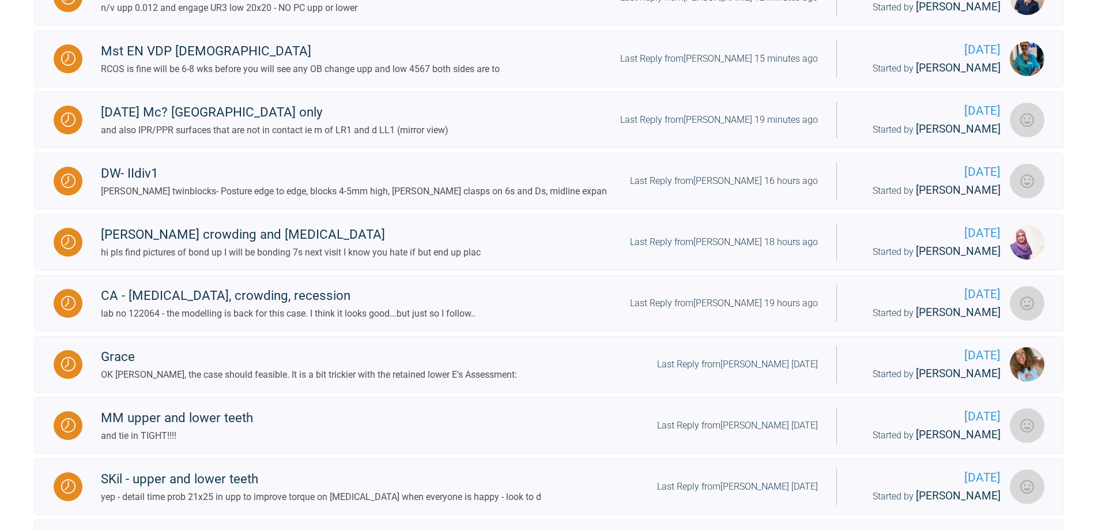
scroll to position [908, 0]
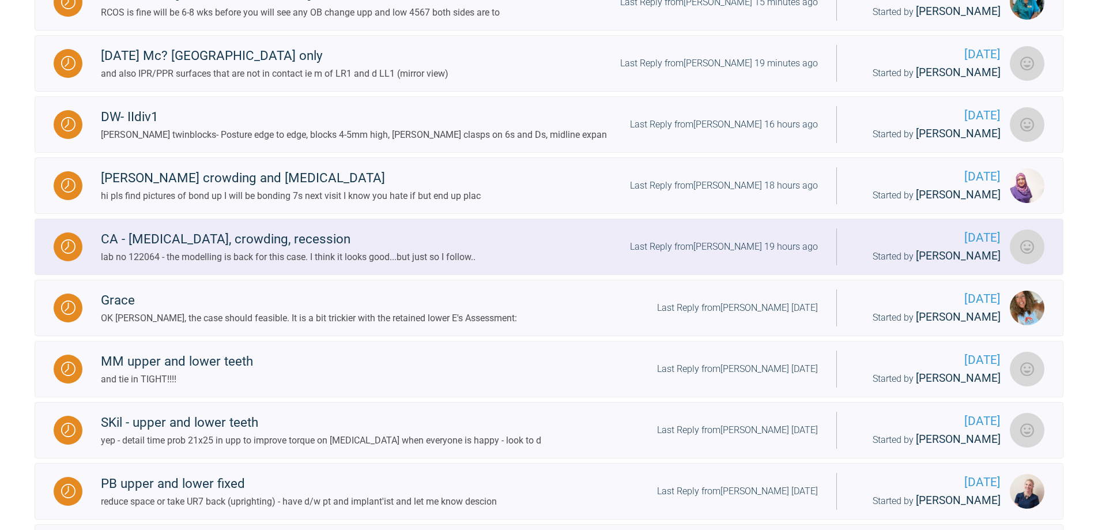
click at [721, 254] on div "Last Reply from [PERSON_NAME] 19 hours ago" at bounding box center [724, 246] width 188 height 15
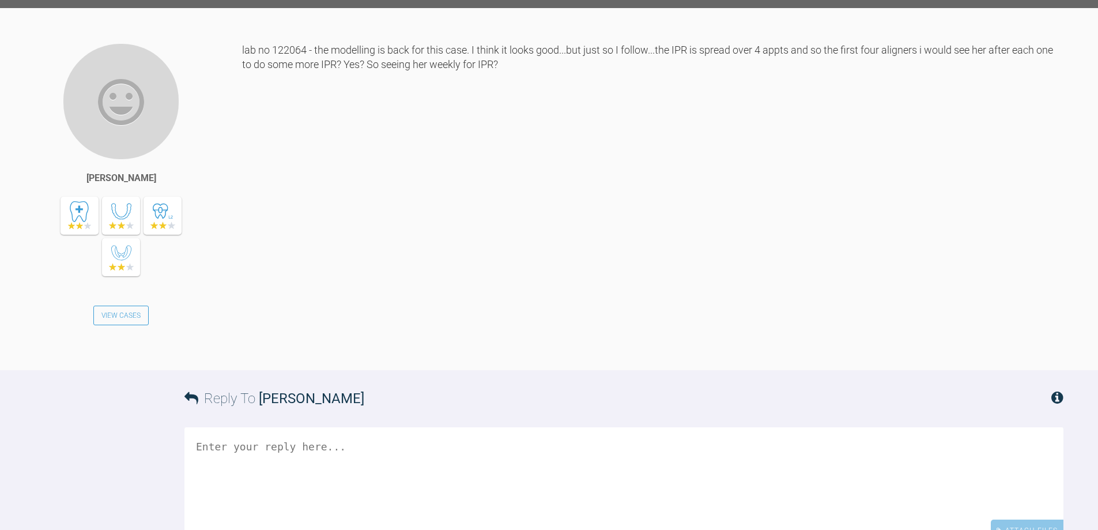
scroll to position [3738, 0]
